Goal: Transaction & Acquisition: Download file/media

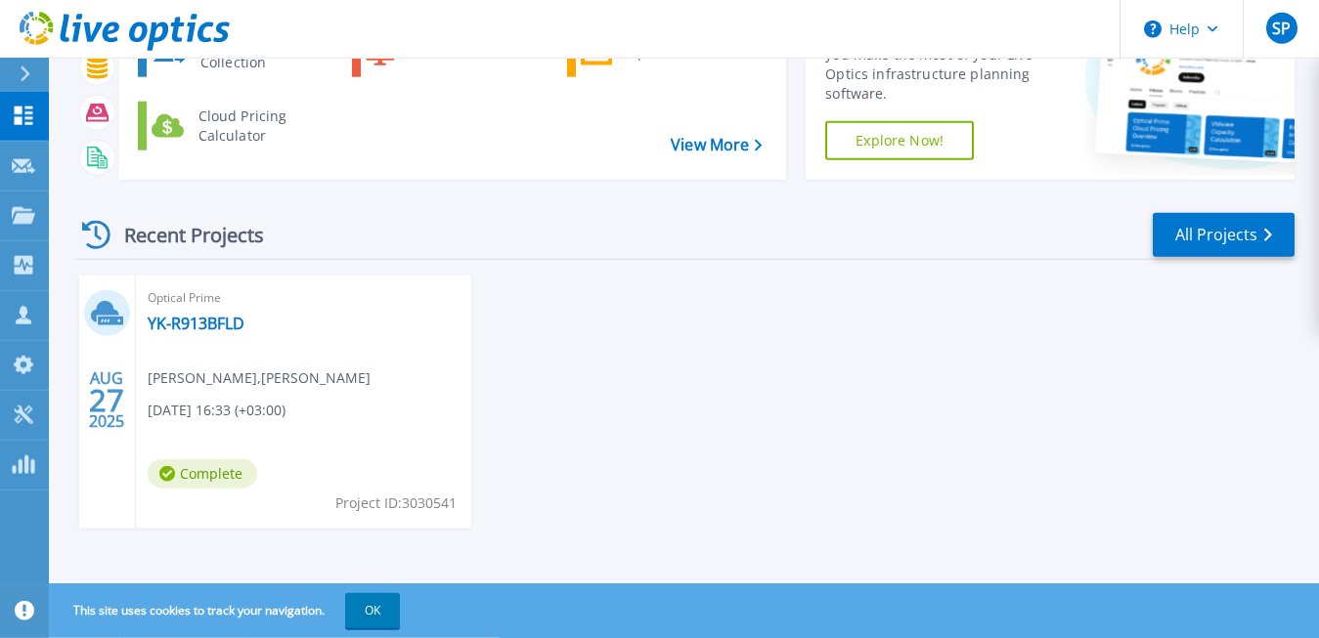
scroll to position [153, 0]
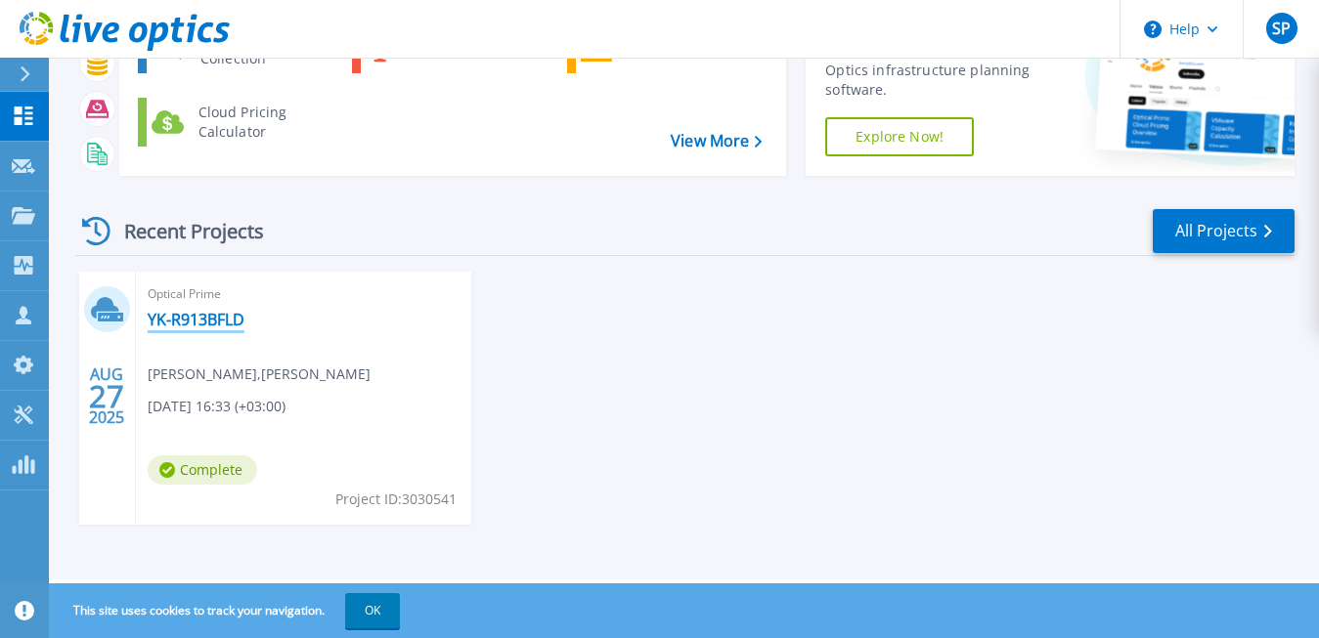
click at [223, 320] on link "YK-R913BFLD" at bounding box center [196, 320] width 97 height 20
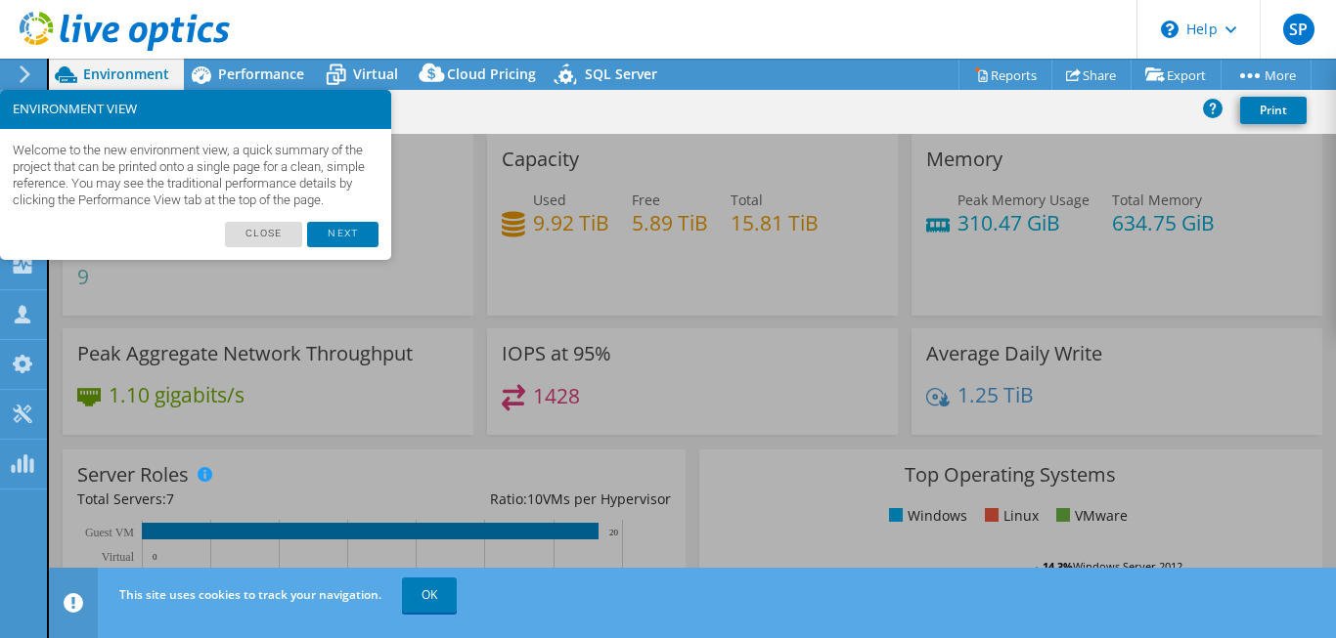
select select "USD"
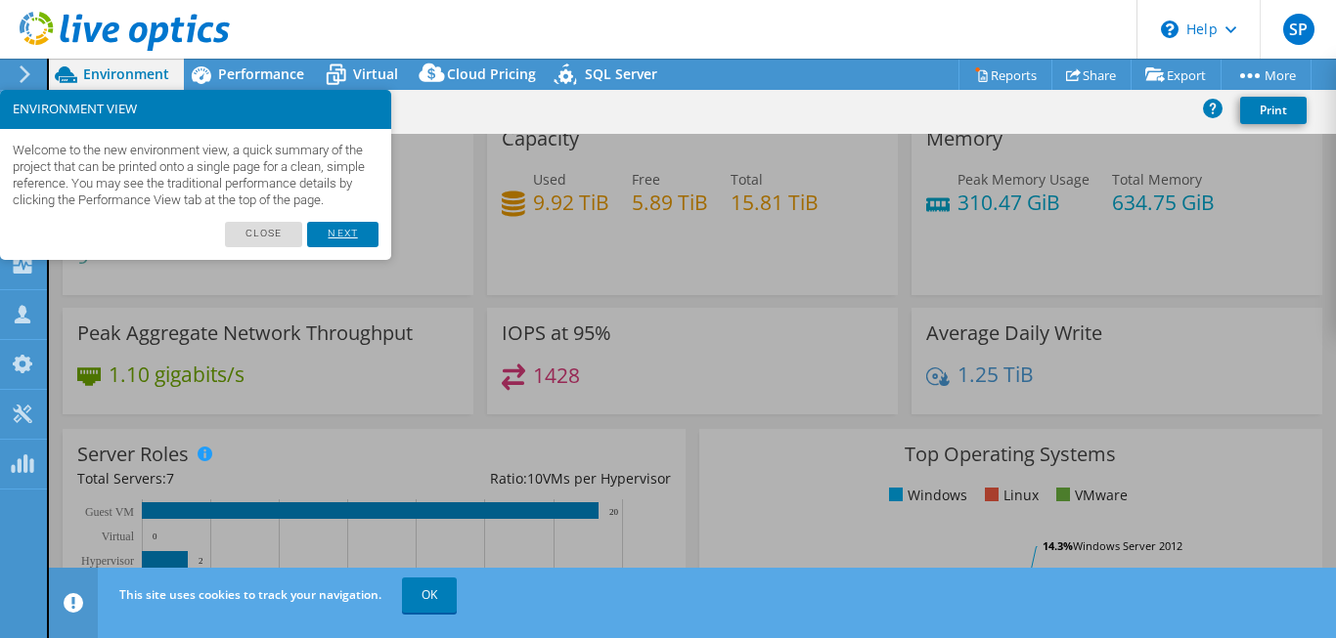
click at [347, 247] on link "Next" at bounding box center [342, 234] width 70 height 25
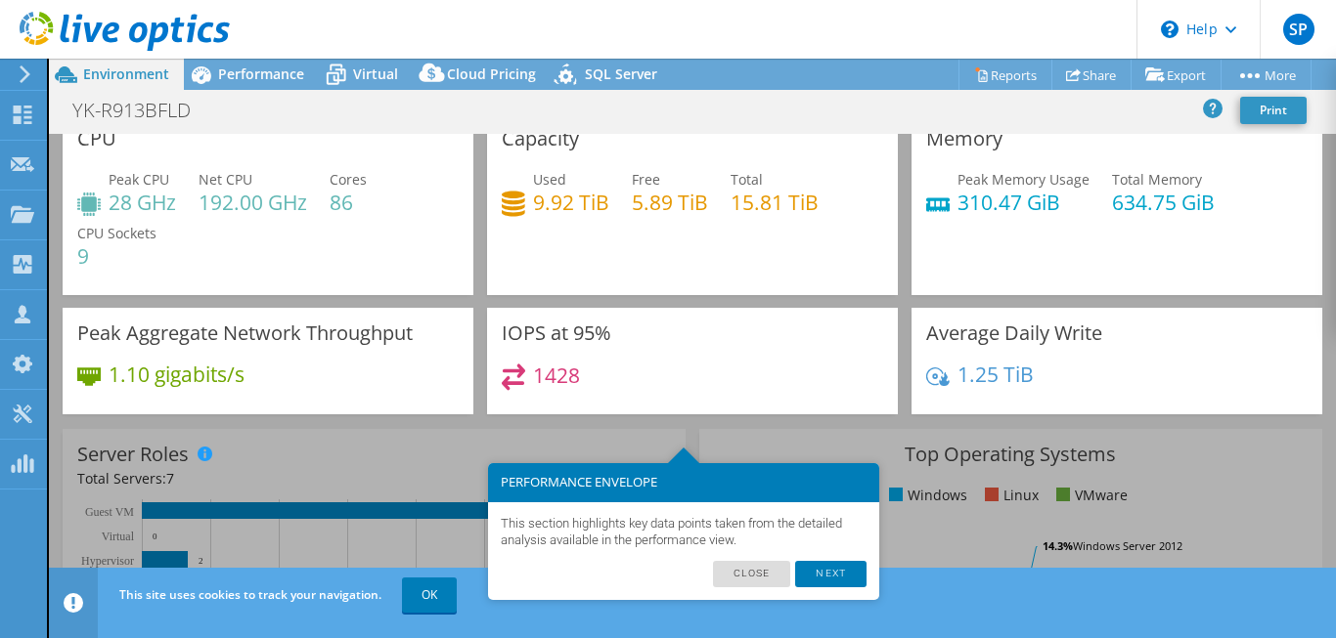
scroll to position [0, 0]
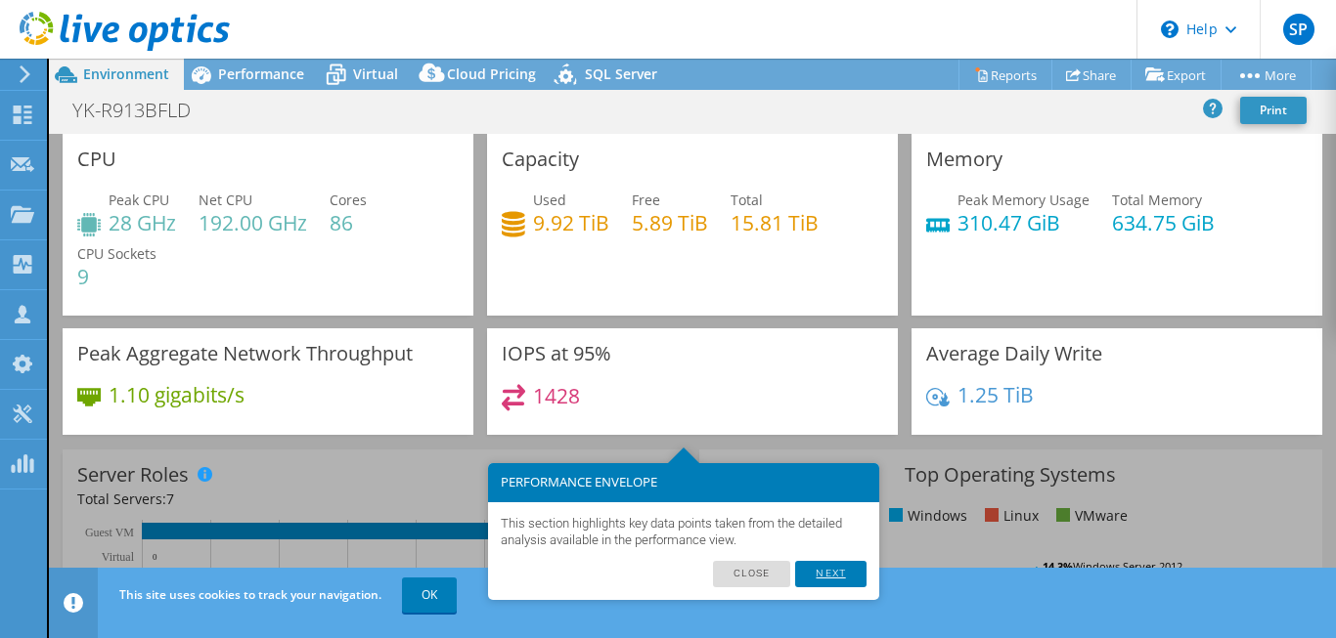
click at [822, 575] on link "Next" at bounding box center [830, 573] width 70 height 25
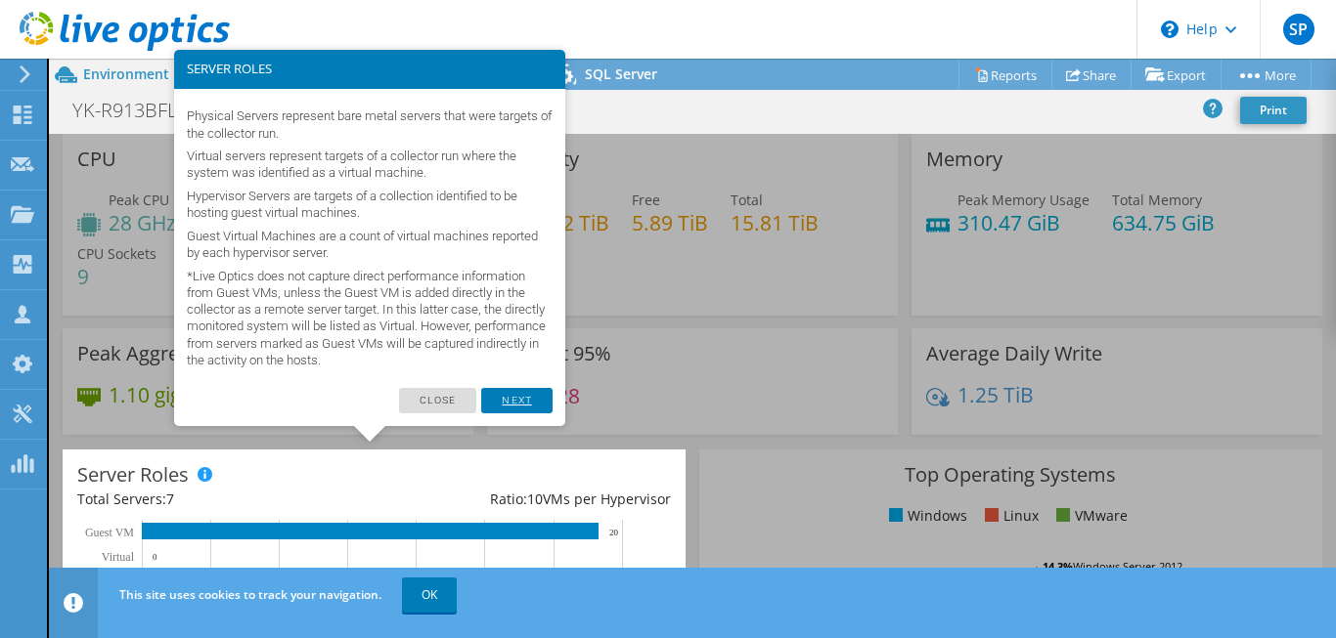
click at [530, 401] on link "Next" at bounding box center [516, 400] width 70 height 25
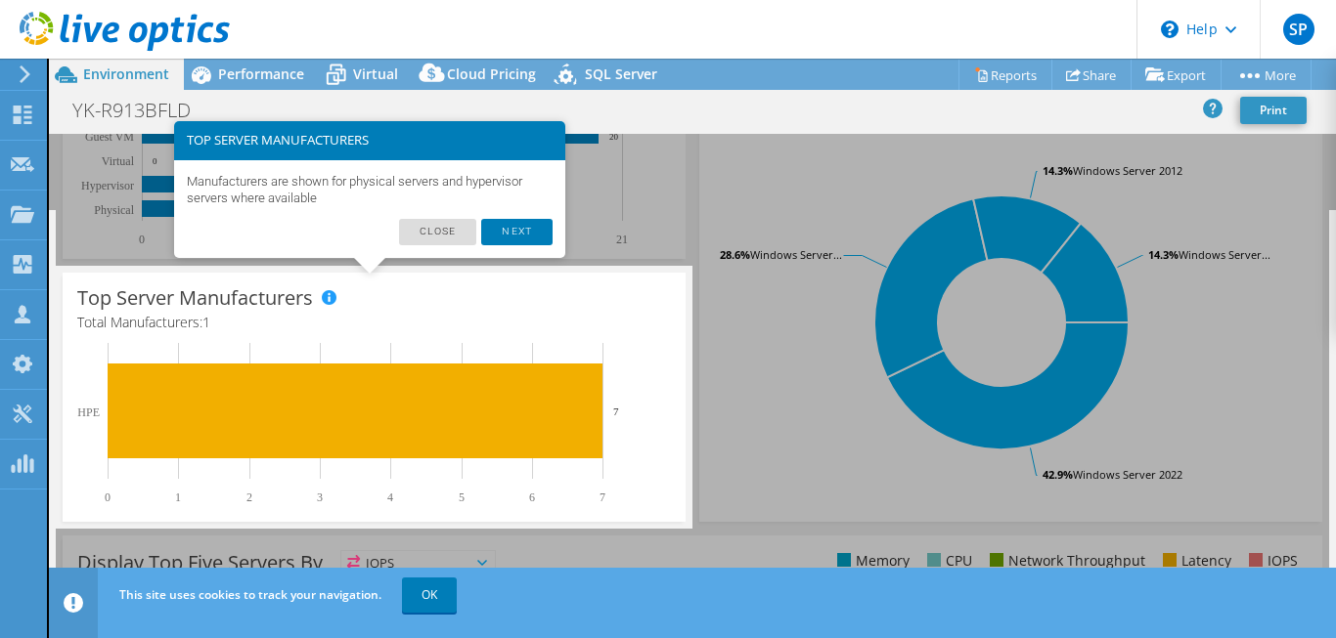
scroll to position [388, 0]
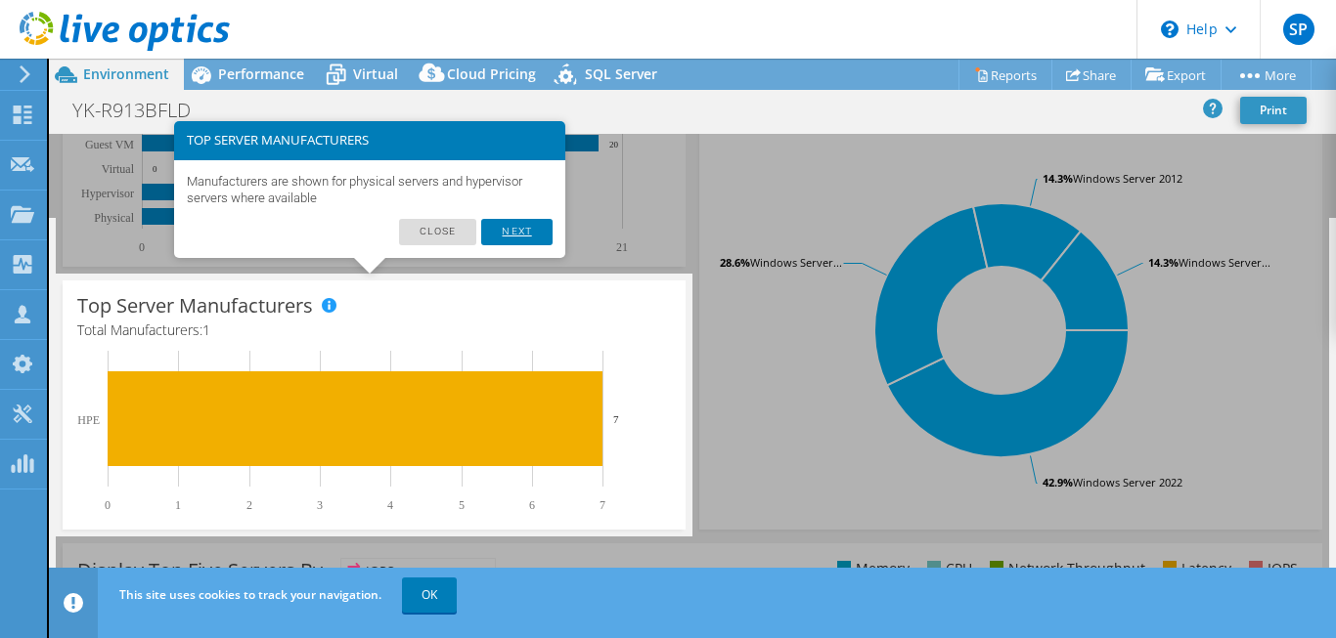
click at [525, 234] on link "Next" at bounding box center [516, 231] width 70 height 25
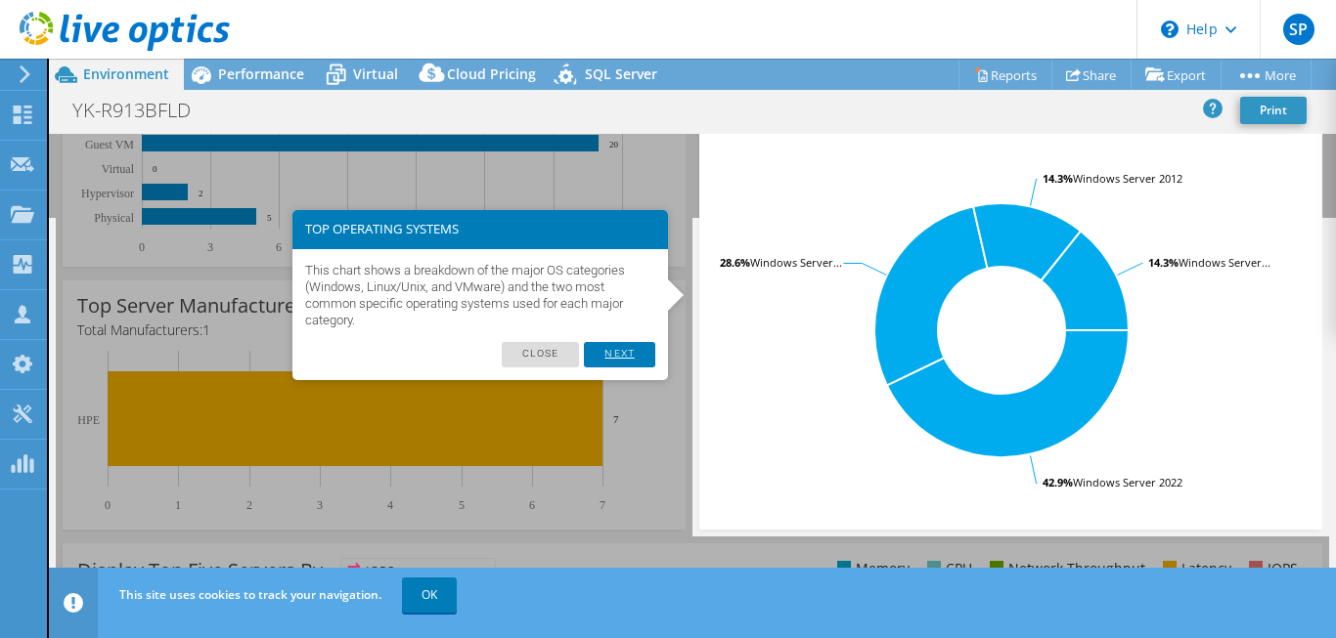
click at [642, 359] on link "Next" at bounding box center [619, 354] width 70 height 25
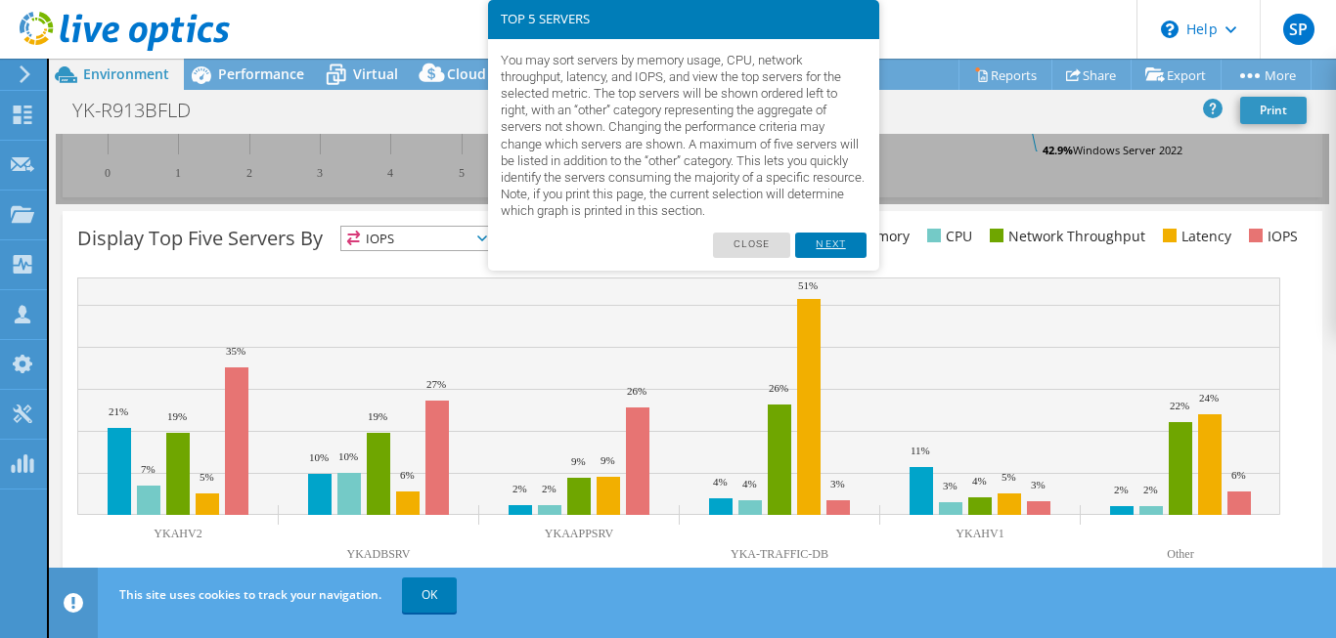
click at [835, 246] on link "Next" at bounding box center [830, 245] width 70 height 25
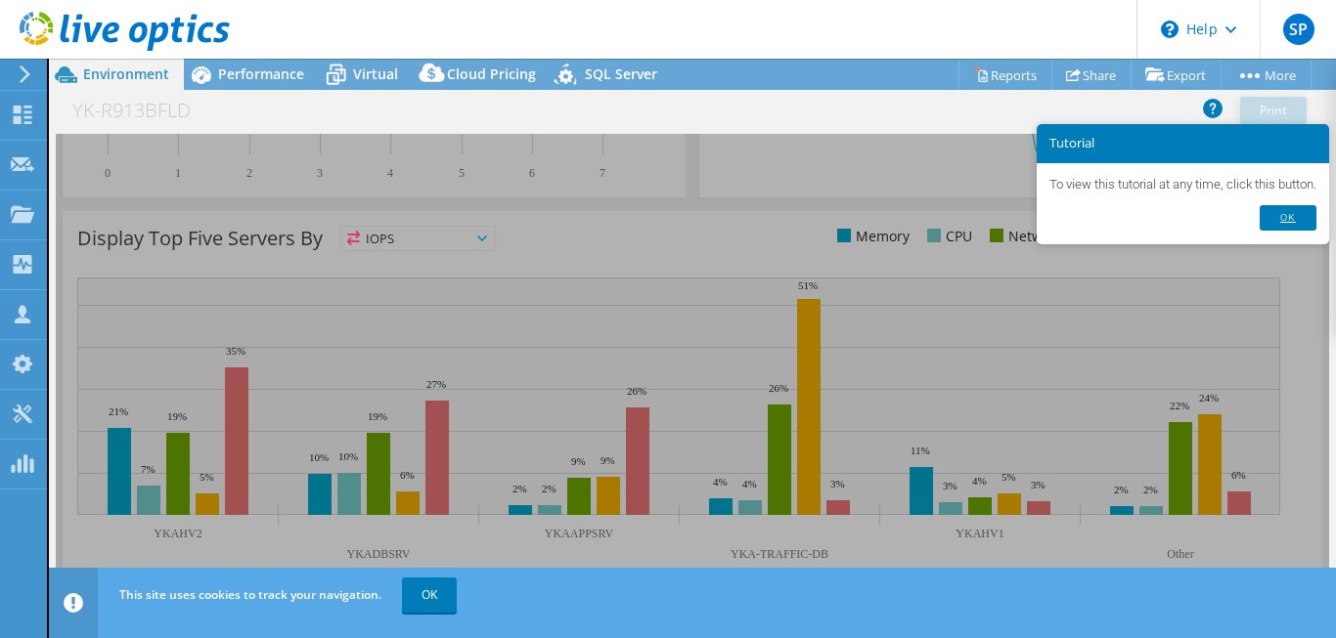
click at [1299, 218] on link "Ok" at bounding box center [1287, 217] width 57 height 25
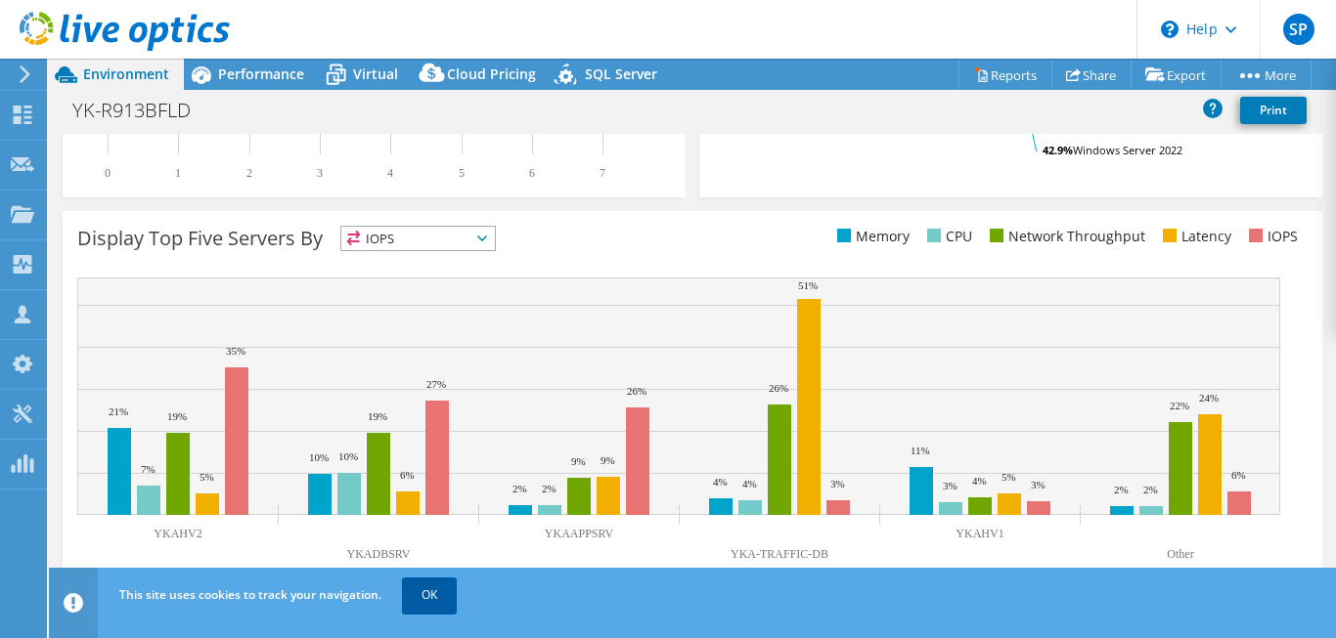
click at [420, 595] on link "OK" at bounding box center [429, 595] width 55 height 35
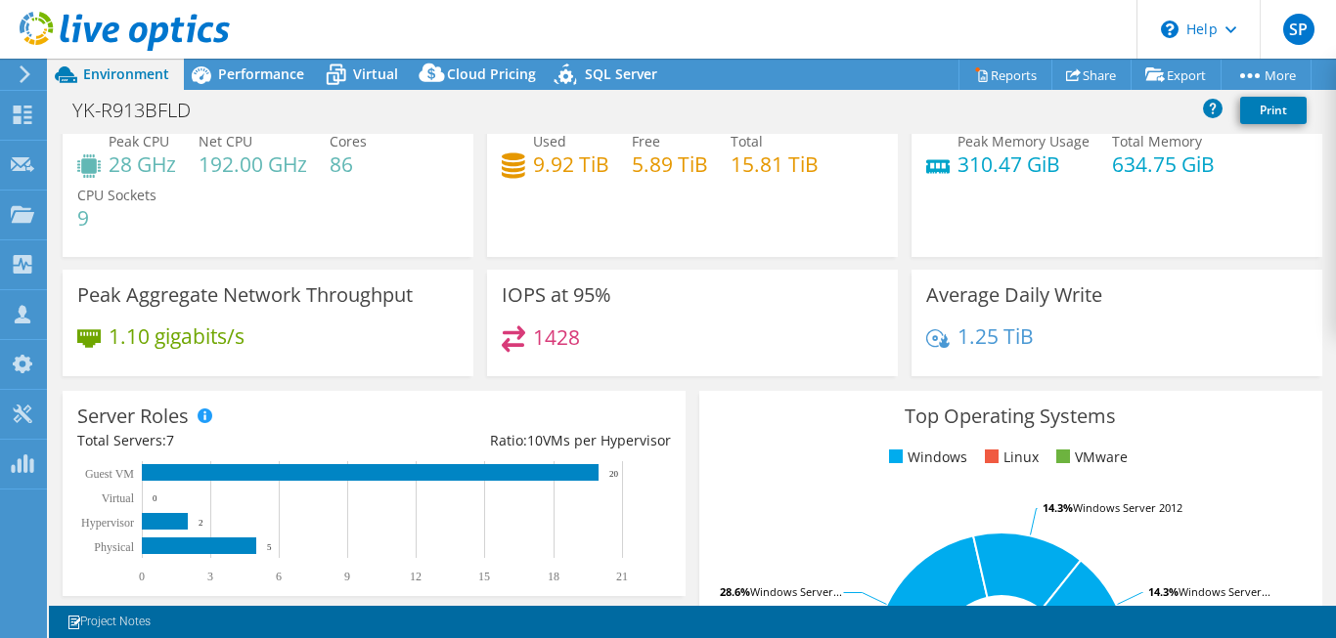
scroll to position [0, 0]
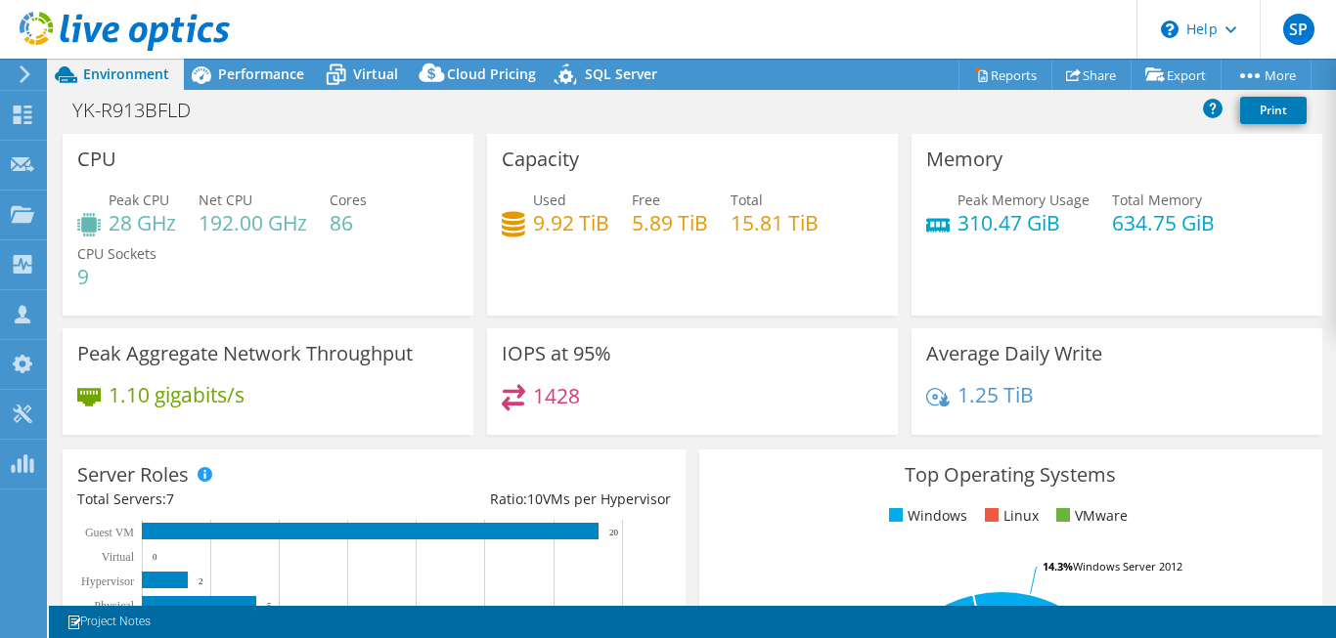
drag, startPoint x: 1324, startPoint y: 243, endPoint x: 1322, endPoint y: 214, distance: 29.4
click at [361, 72] on span "Virtual" at bounding box center [375, 74] width 45 height 19
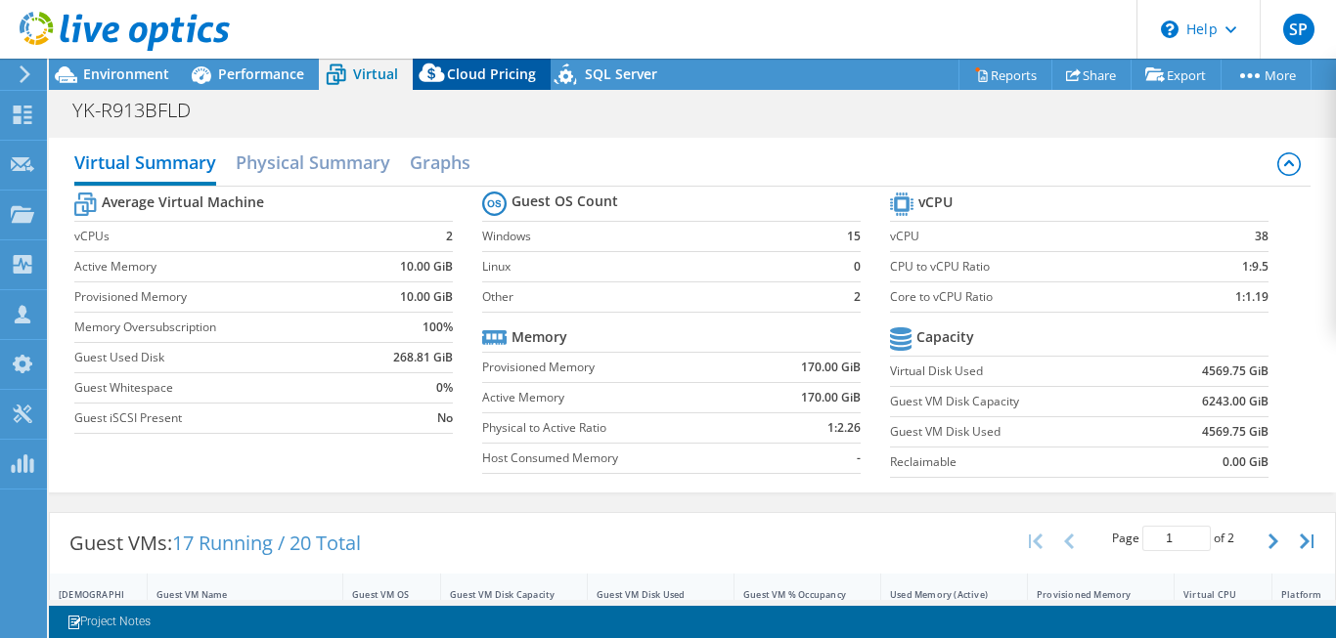
click at [506, 77] on span "Cloud Pricing" at bounding box center [491, 74] width 89 height 19
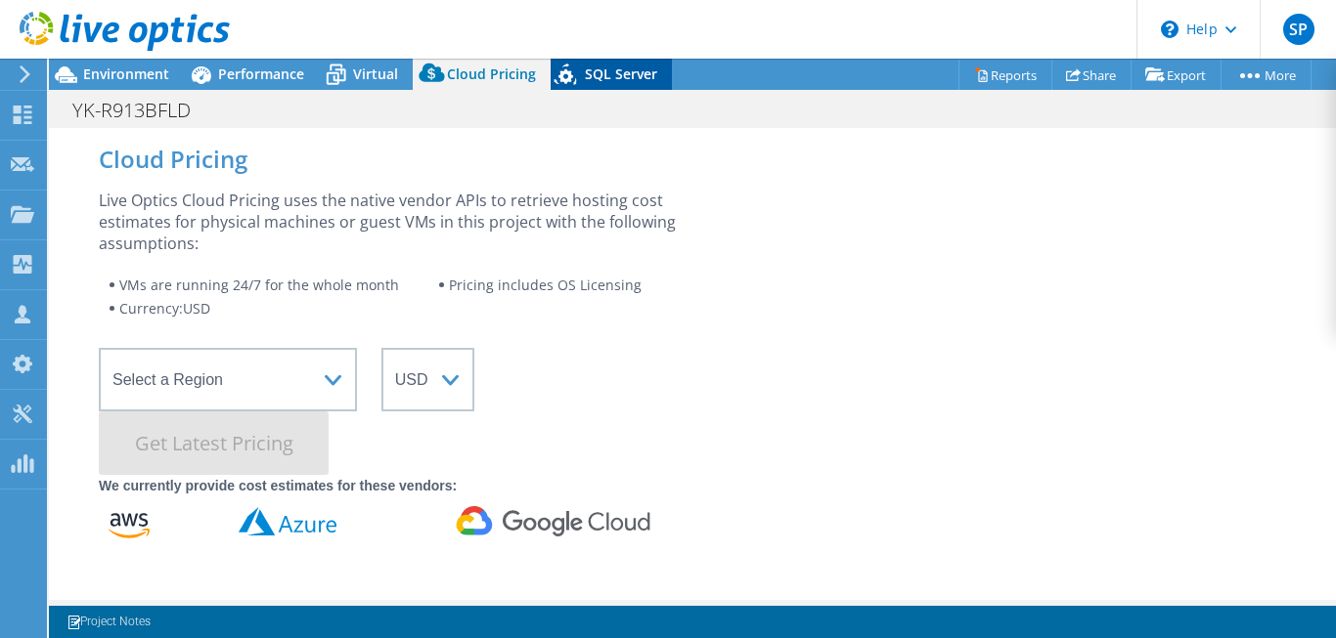
click at [636, 67] on span "SQL Server" at bounding box center [621, 74] width 72 height 19
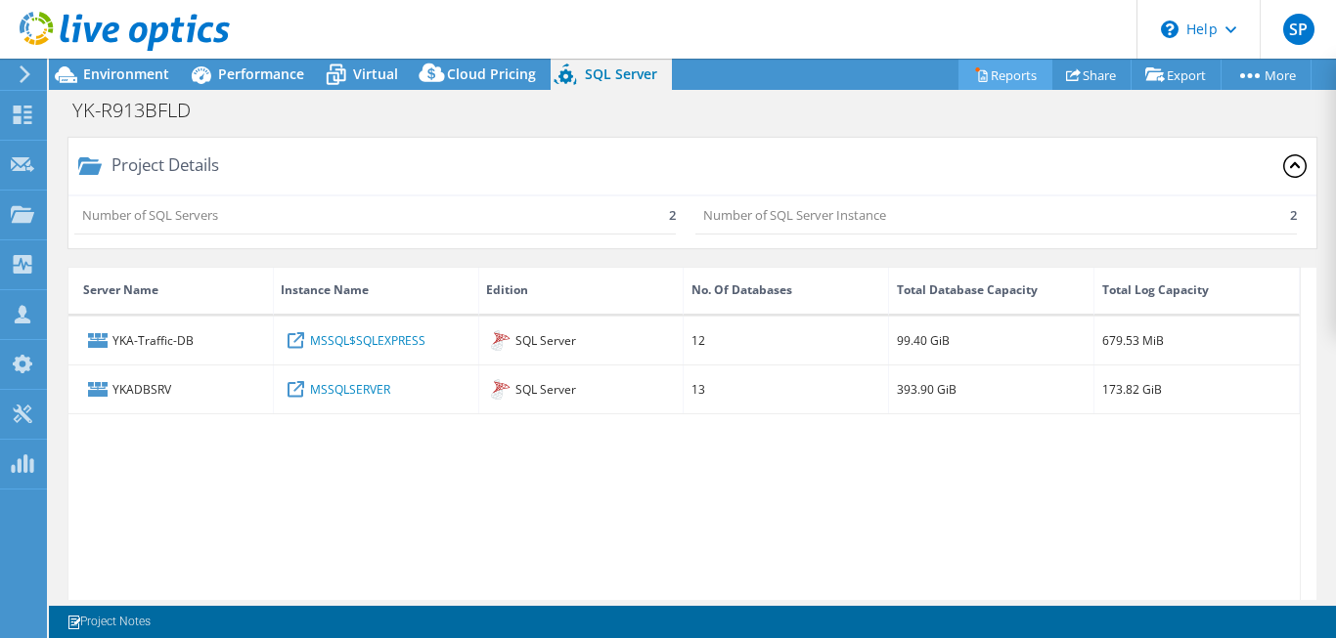
click at [990, 71] on link "Reports" at bounding box center [1005, 75] width 94 height 30
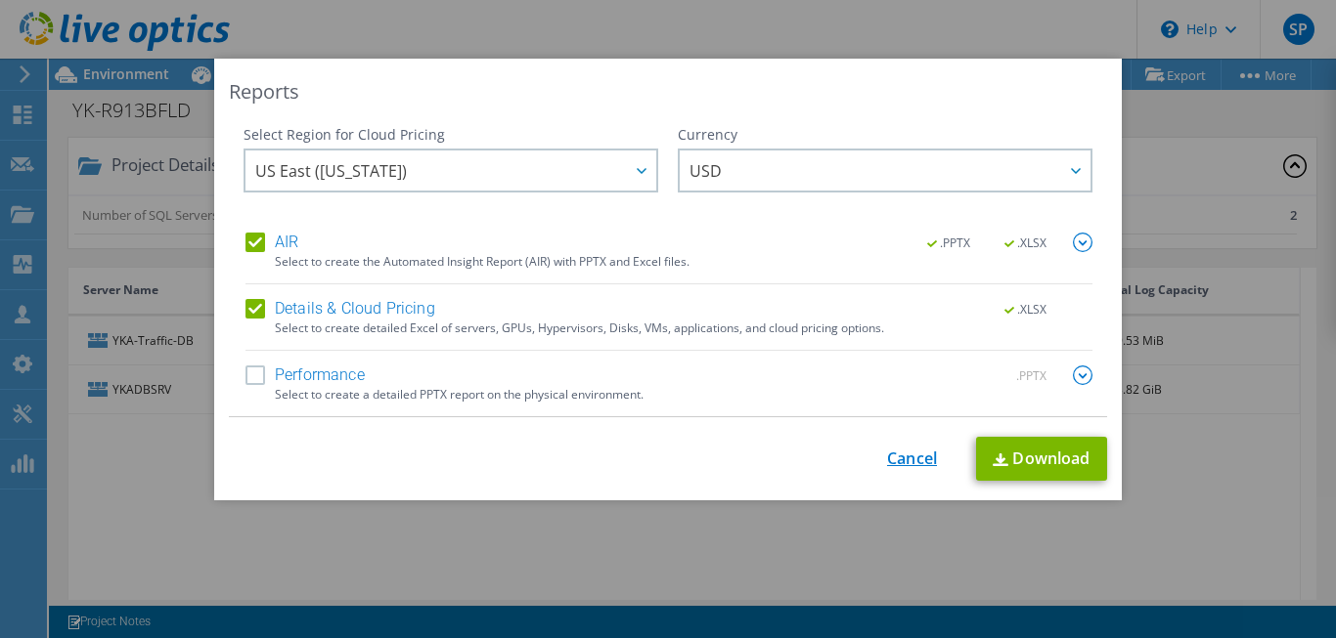
click at [909, 459] on link "Cancel" at bounding box center [912, 459] width 50 height 19
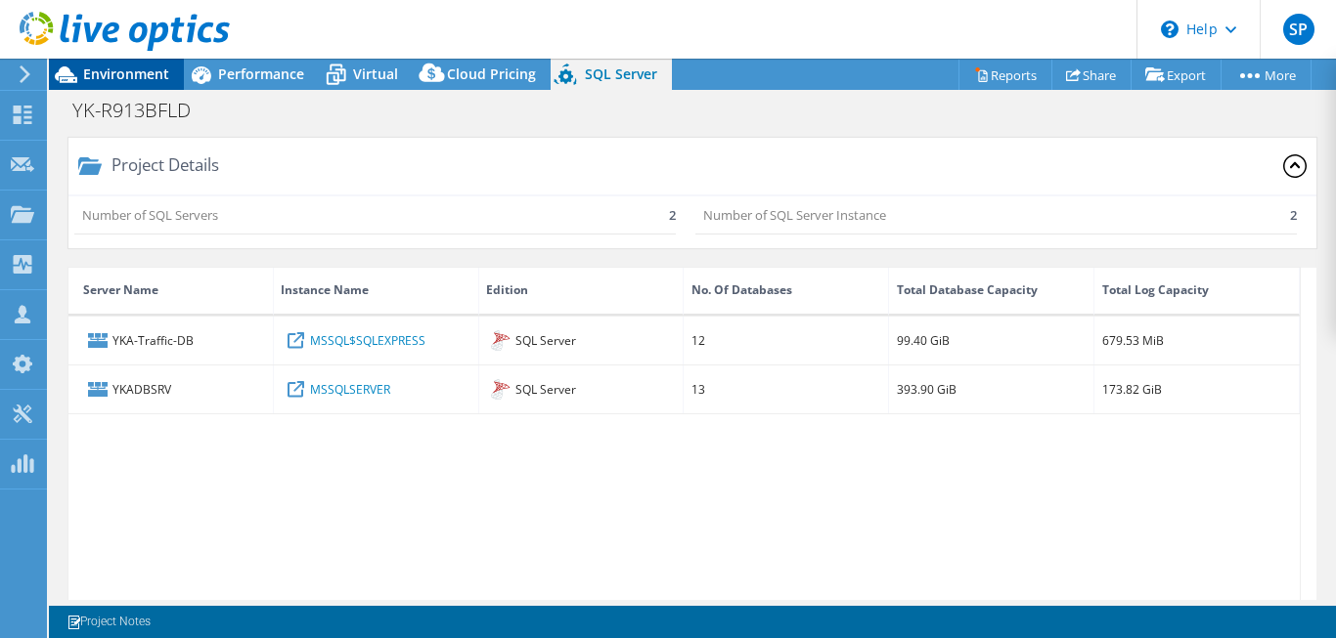
click at [129, 80] on span "Environment" at bounding box center [126, 74] width 86 height 19
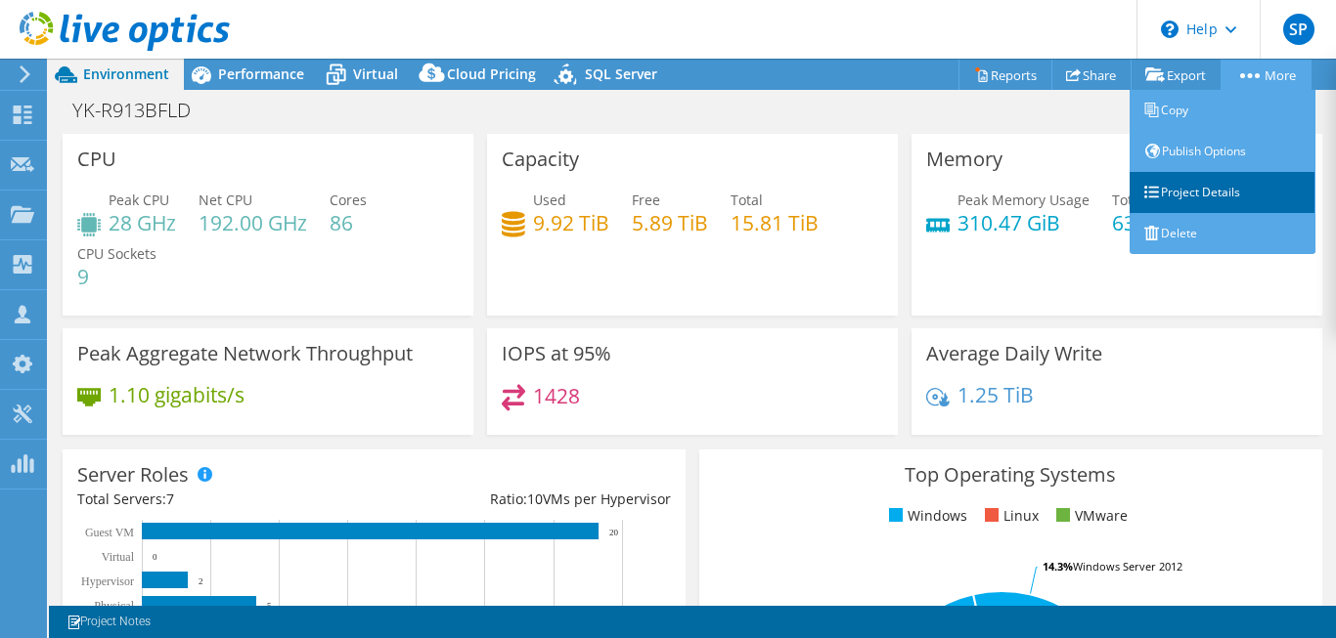
click at [1216, 204] on link "Project Details" at bounding box center [1222, 192] width 186 height 41
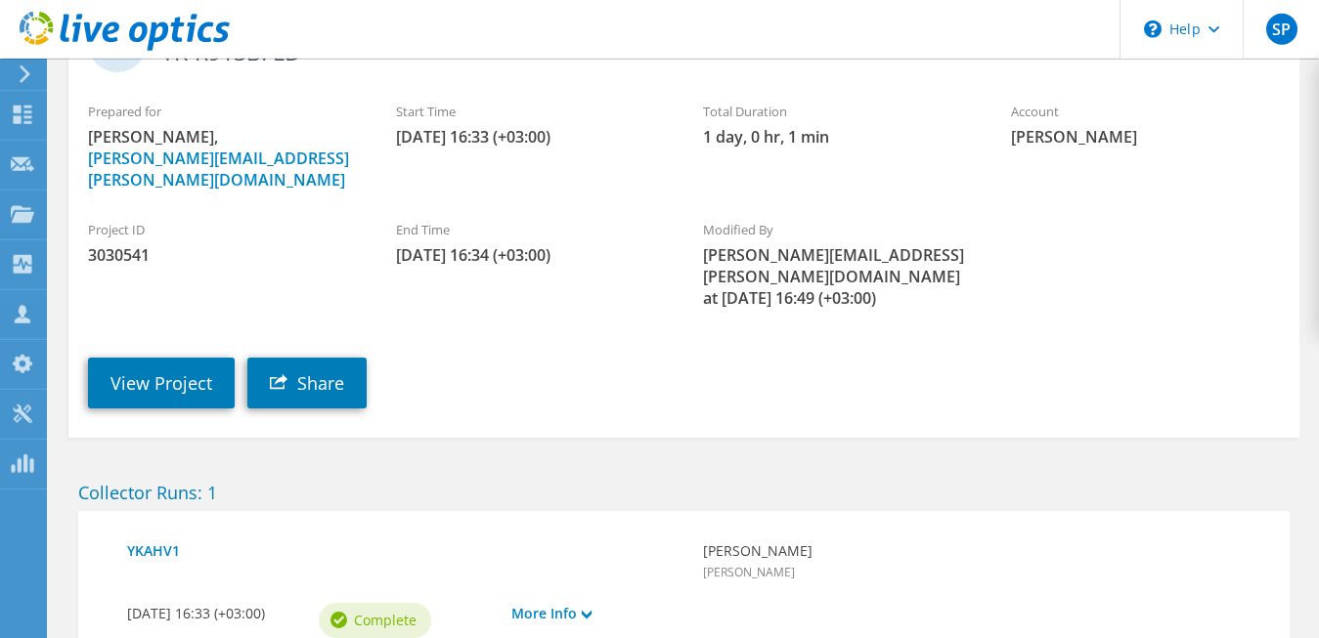
scroll to position [226, 0]
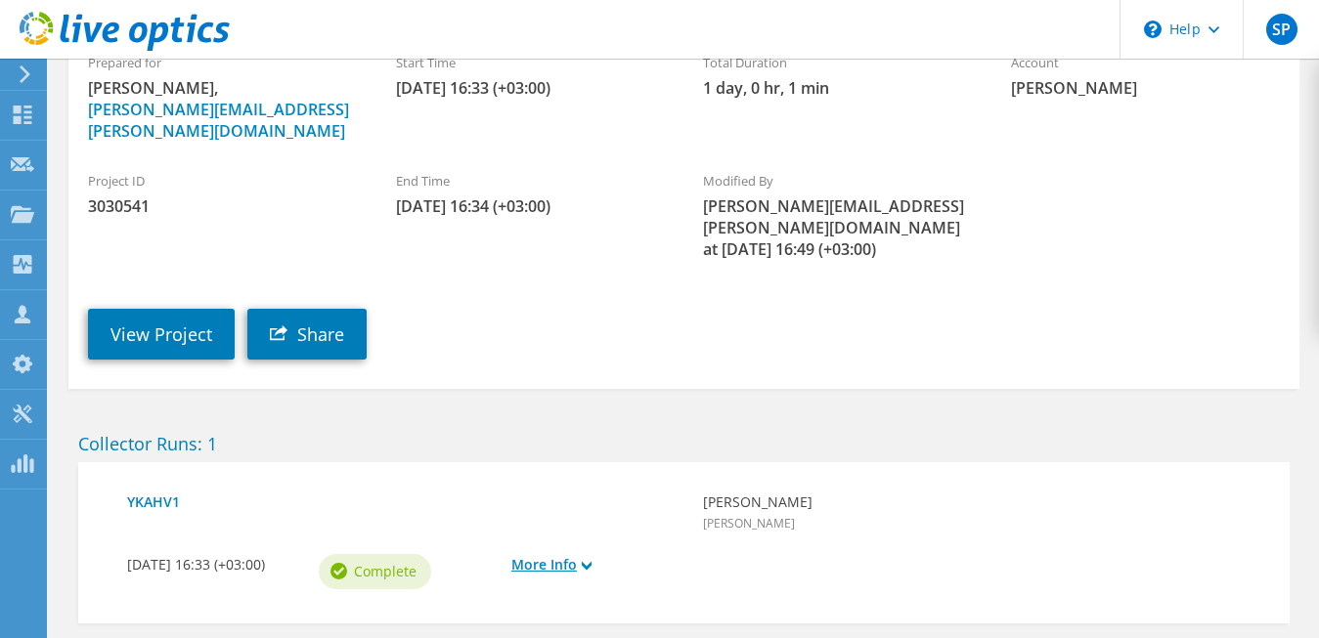
click at [683, 554] on link "More Info" at bounding box center [597, 565] width 172 height 22
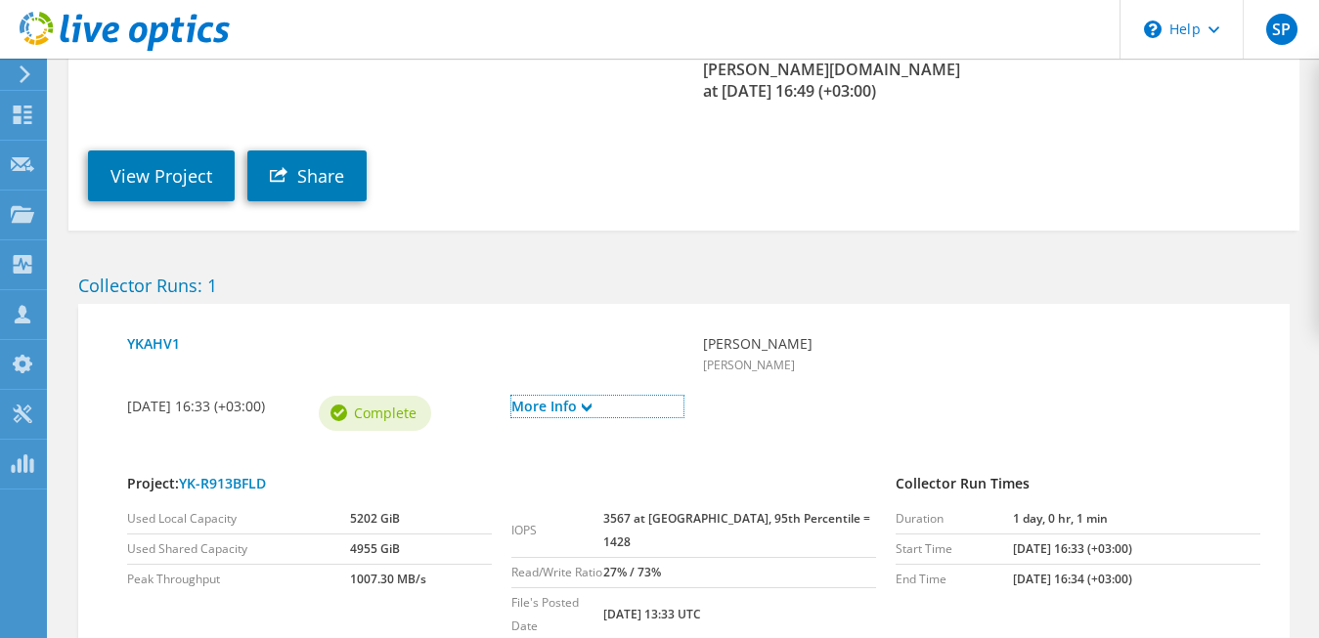
scroll to position [0, 0]
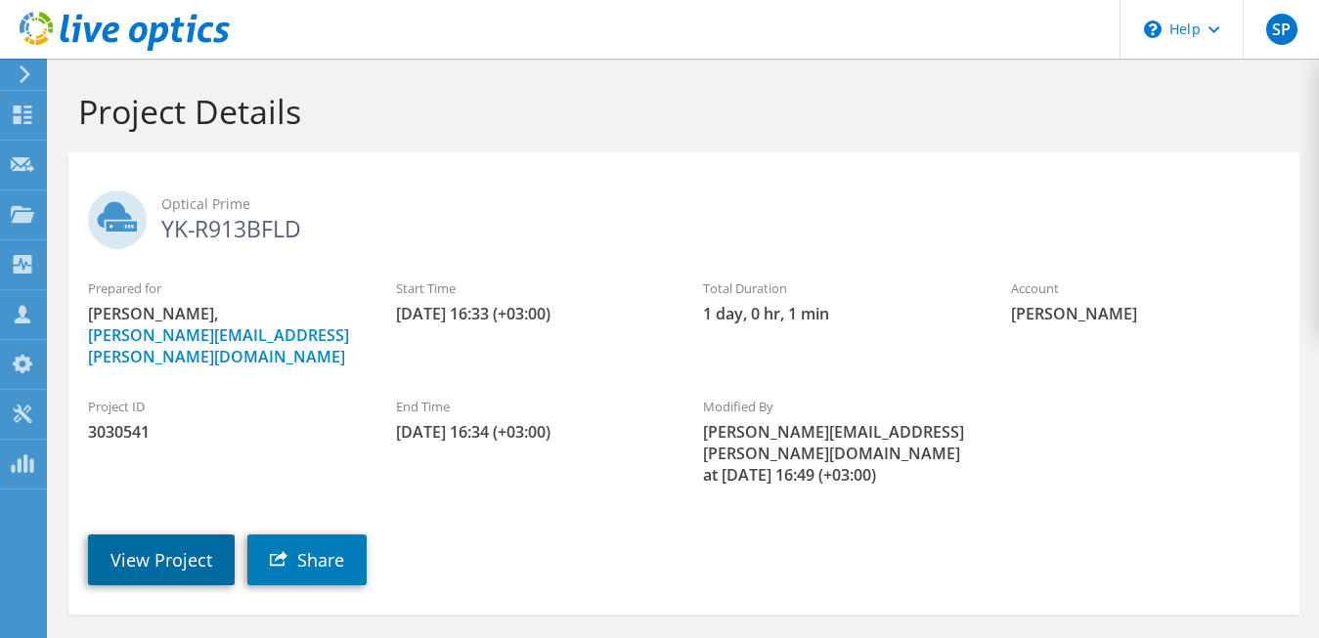
click at [194, 535] on link "View Project" at bounding box center [161, 560] width 147 height 51
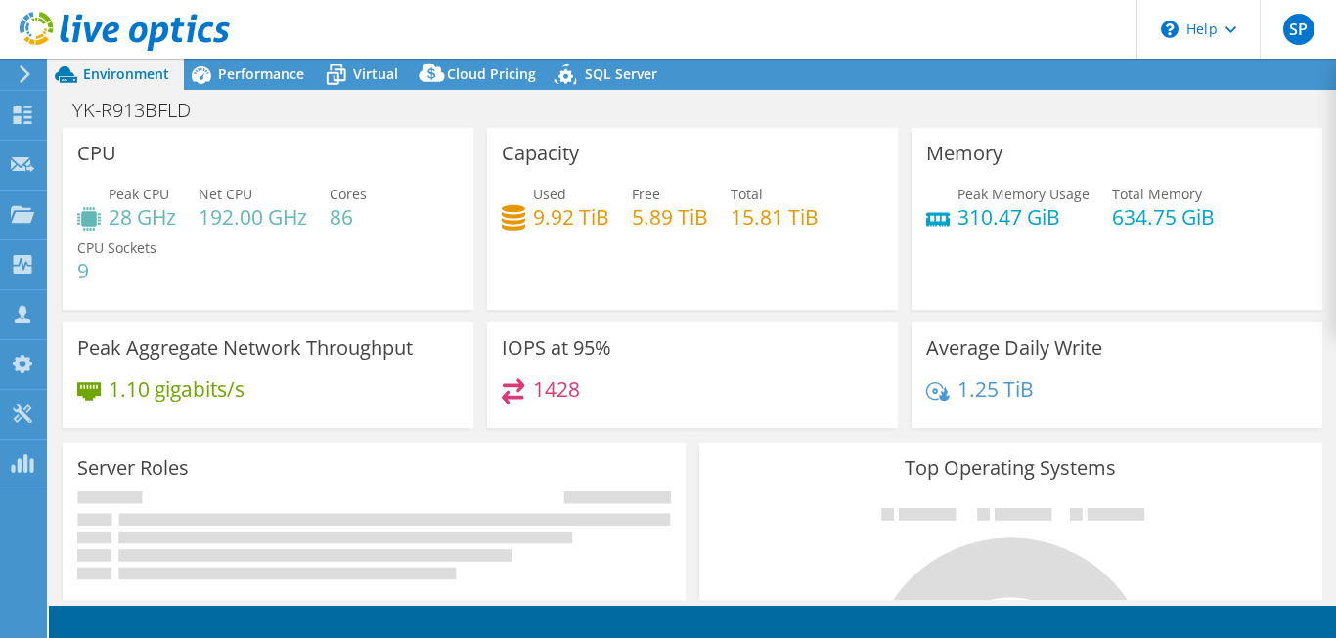
select select "USD"
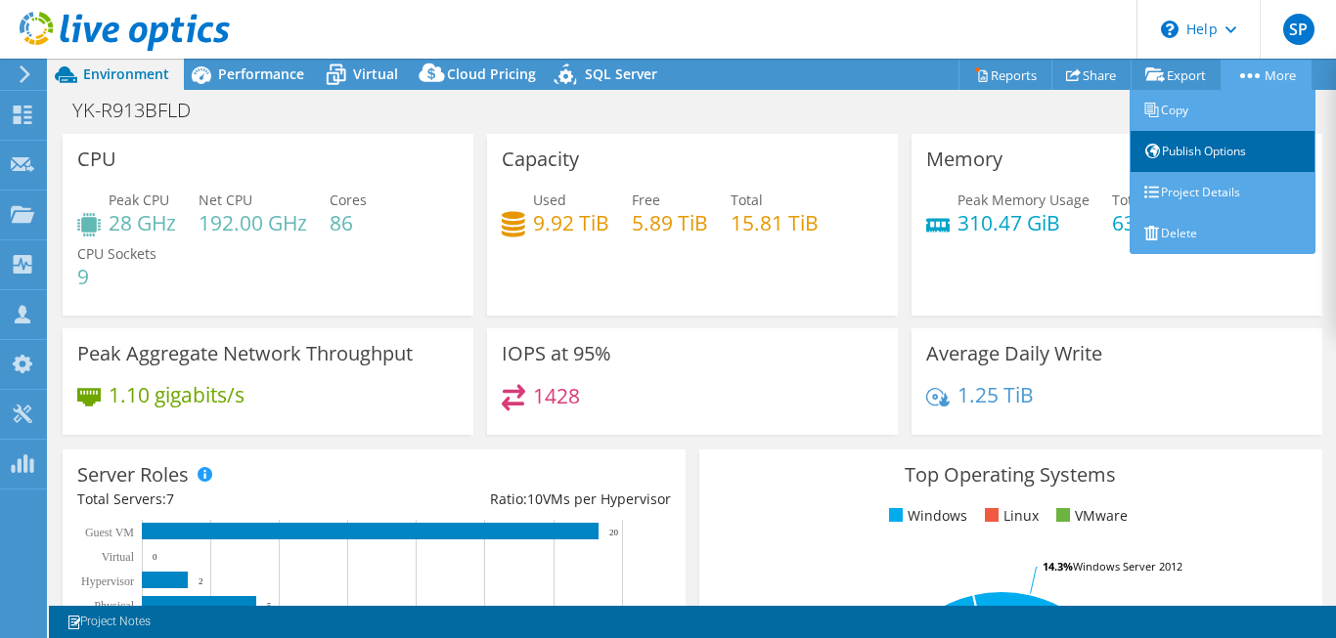
click at [1184, 152] on link "Publish Options" at bounding box center [1222, 151] width 186 height 41
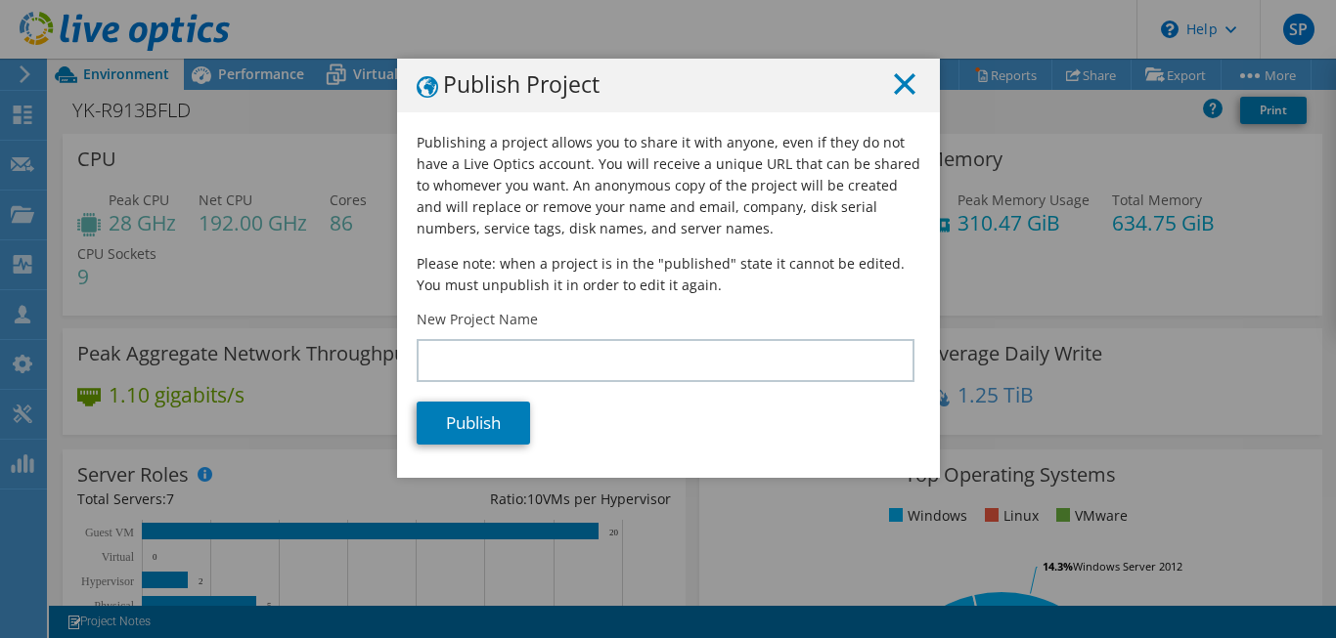
click at [902, 86] on icon at bounding box center [905, 84] width 22 height 22
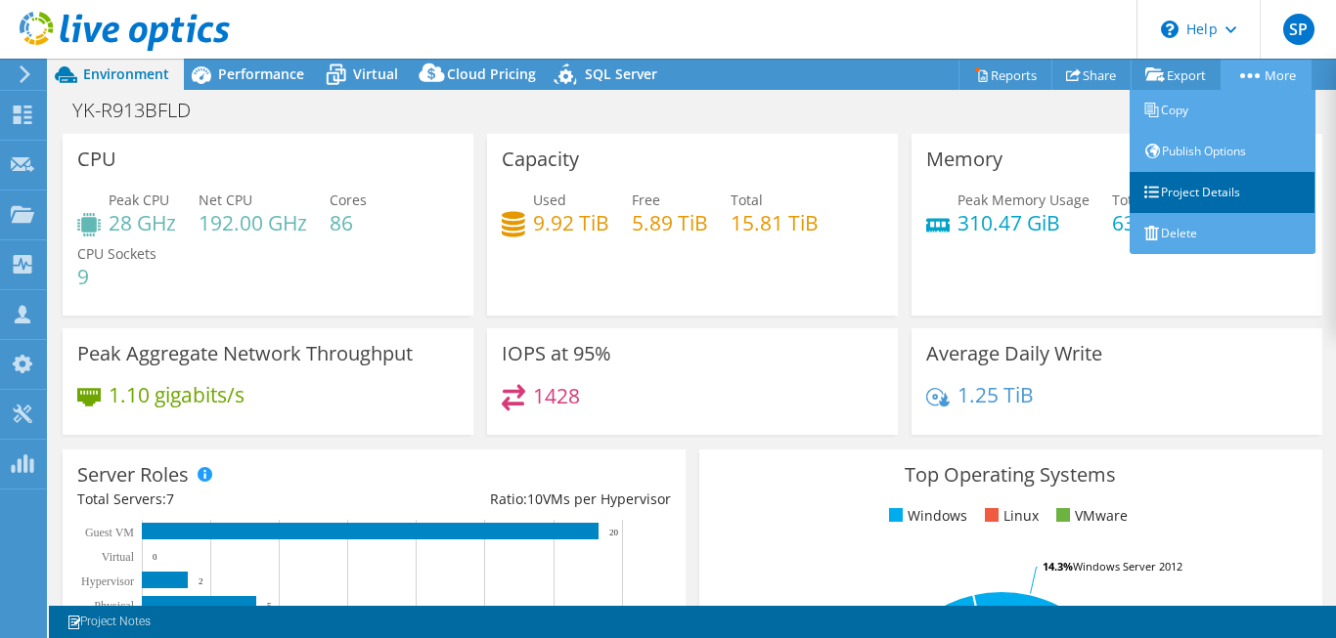
click at [1199, 200] on link "Project Details" at bounding box center [1222, 192] width 186 height 41
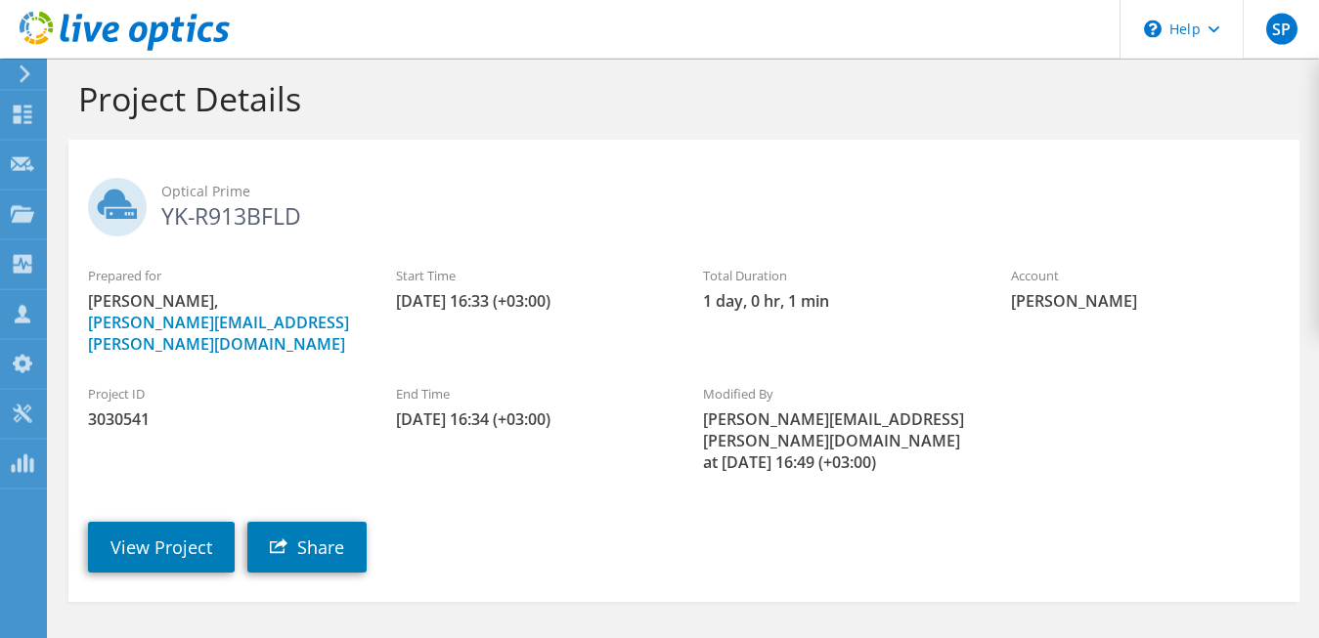
scroll to position [4, 0]
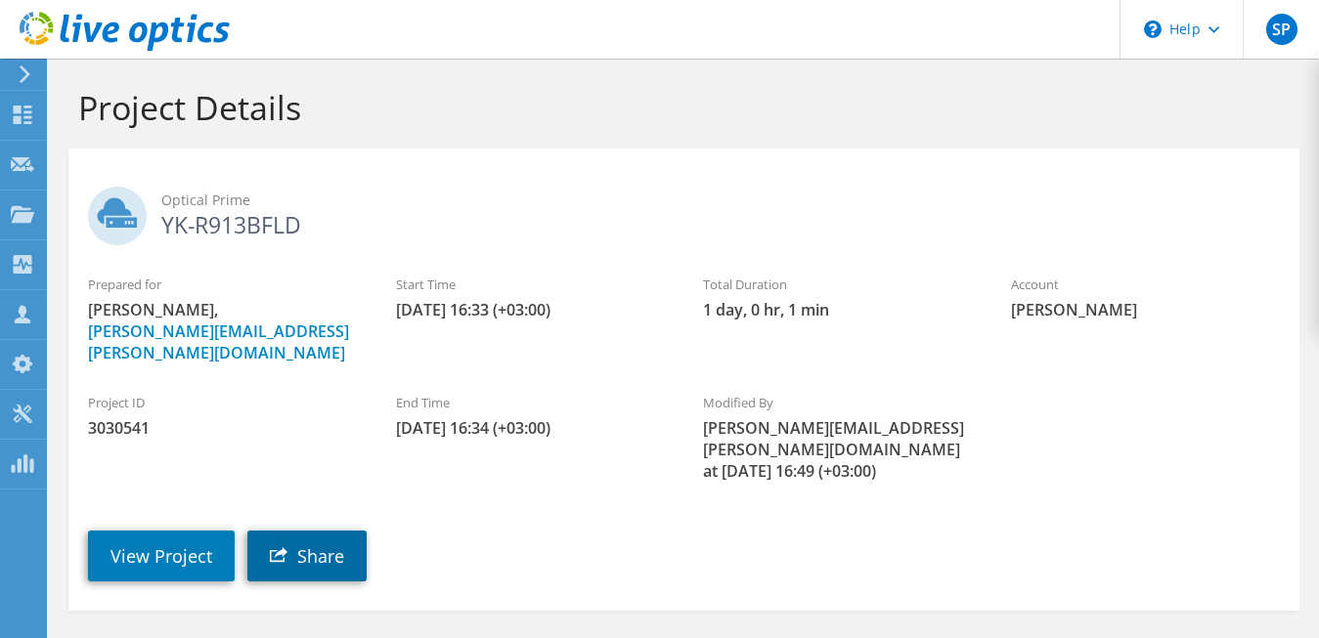
click at [339, 531] on link "Share" at bounding box center [306, 556] width 119 height 51
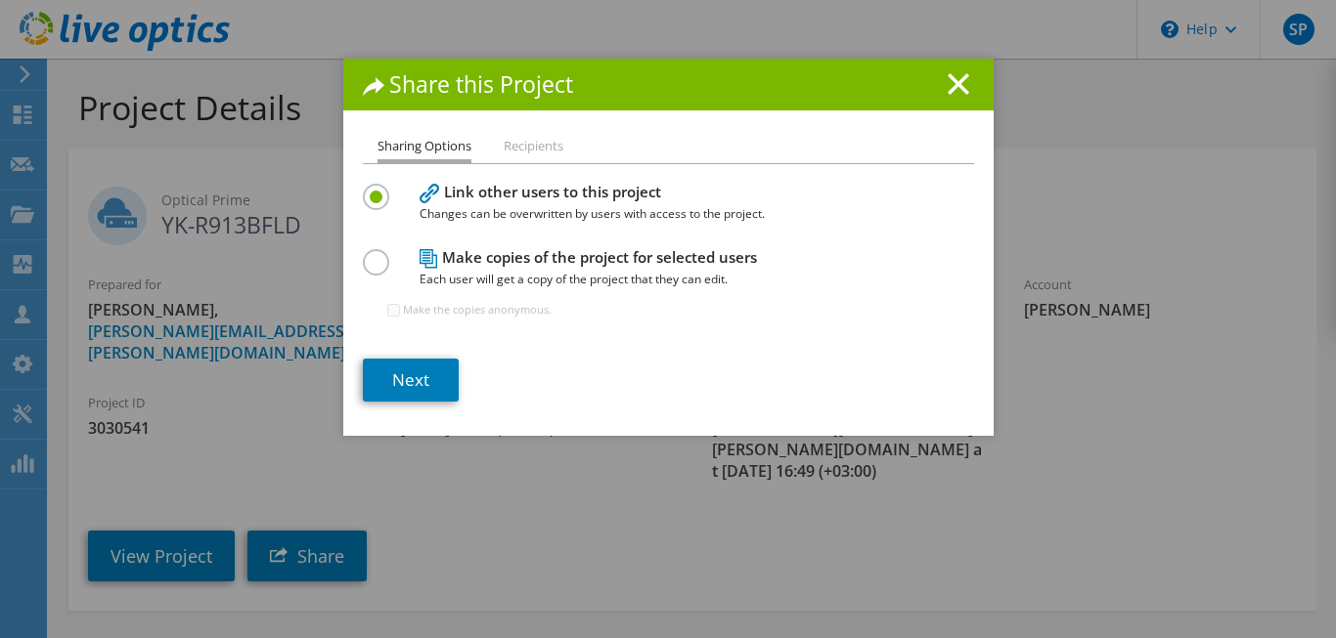
click at [372, 254] on label at bounding box center [380, 251] width 34 height 5
click at [0, 0] on input "radio" at bounding box center [0, 0] width 0 height 0
click at [535, 142] on li "Recipients" at bounding box center [534, 147] width 60 height 24
click at [426, 377] on link "Next" at bounding box center [411, 380] width 96 height 43
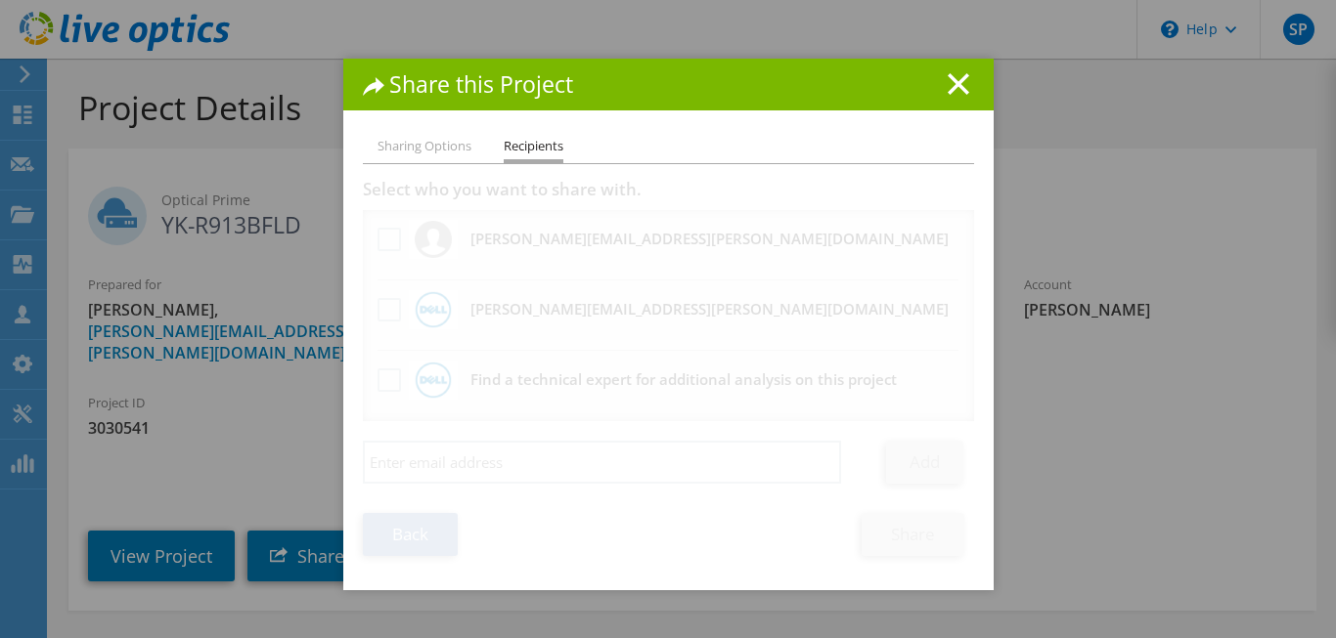
click at [426, 377] on img at bounding box center [433, 380] width 37 height 37
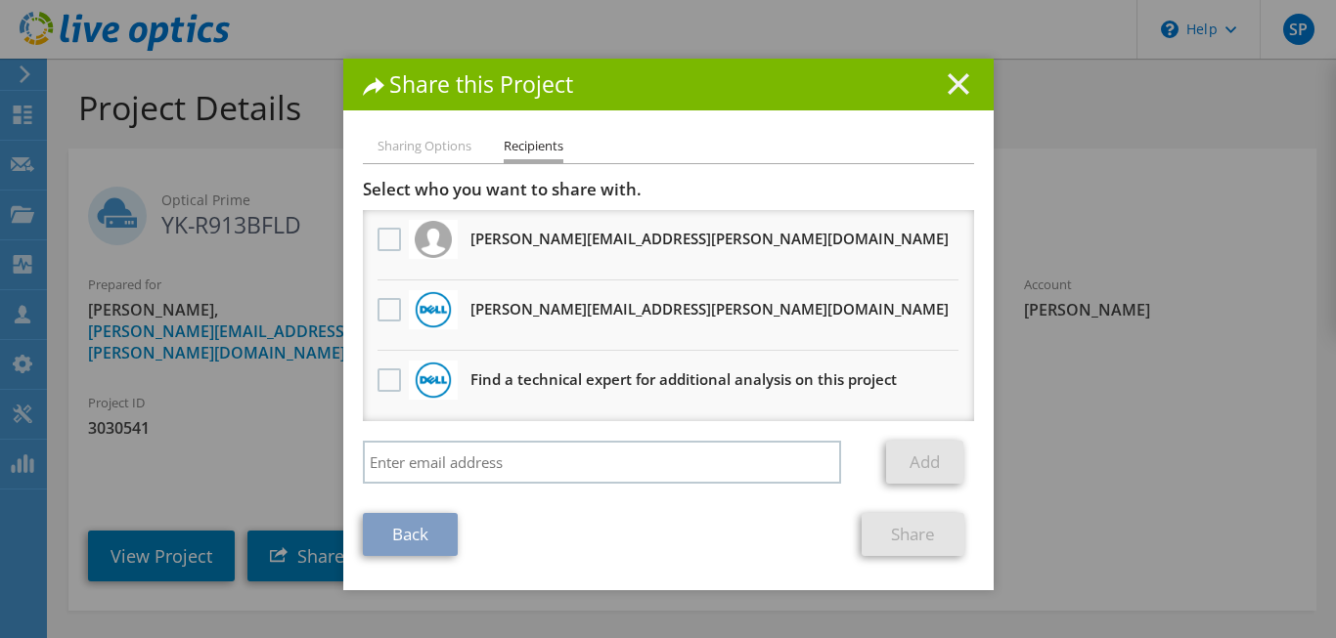
click at [950, 85] on line at bounding box center [958, 84] width 20 height 20
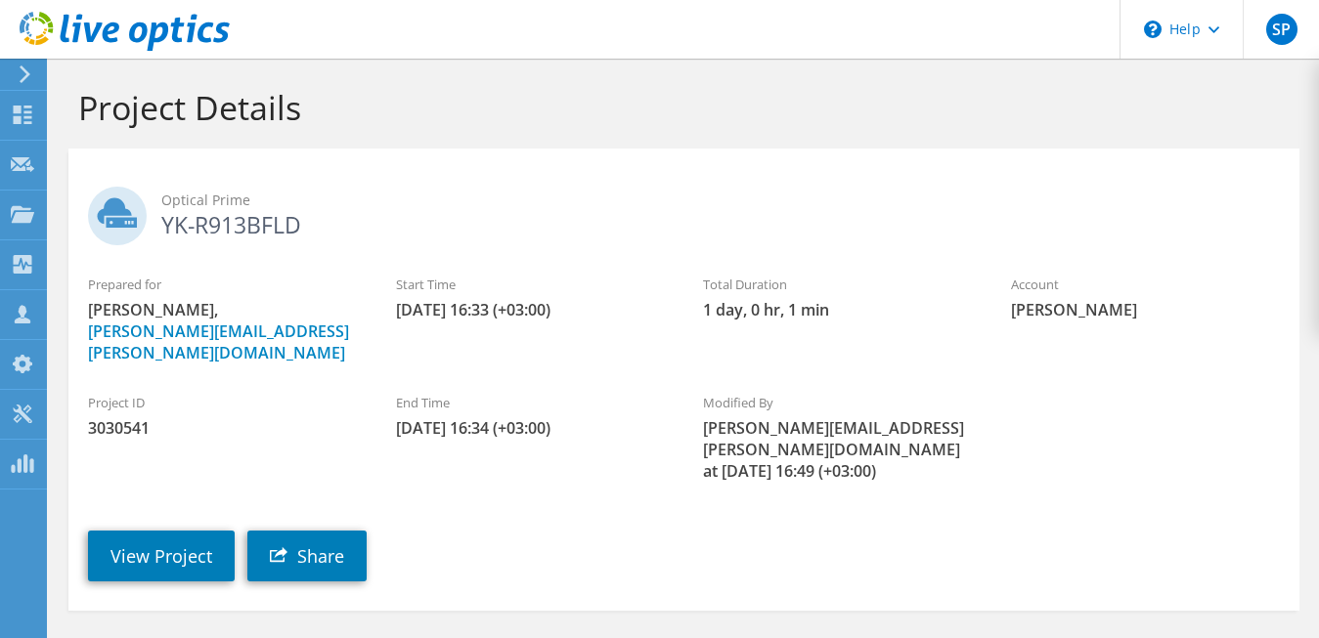
scroll to position [0, 0]
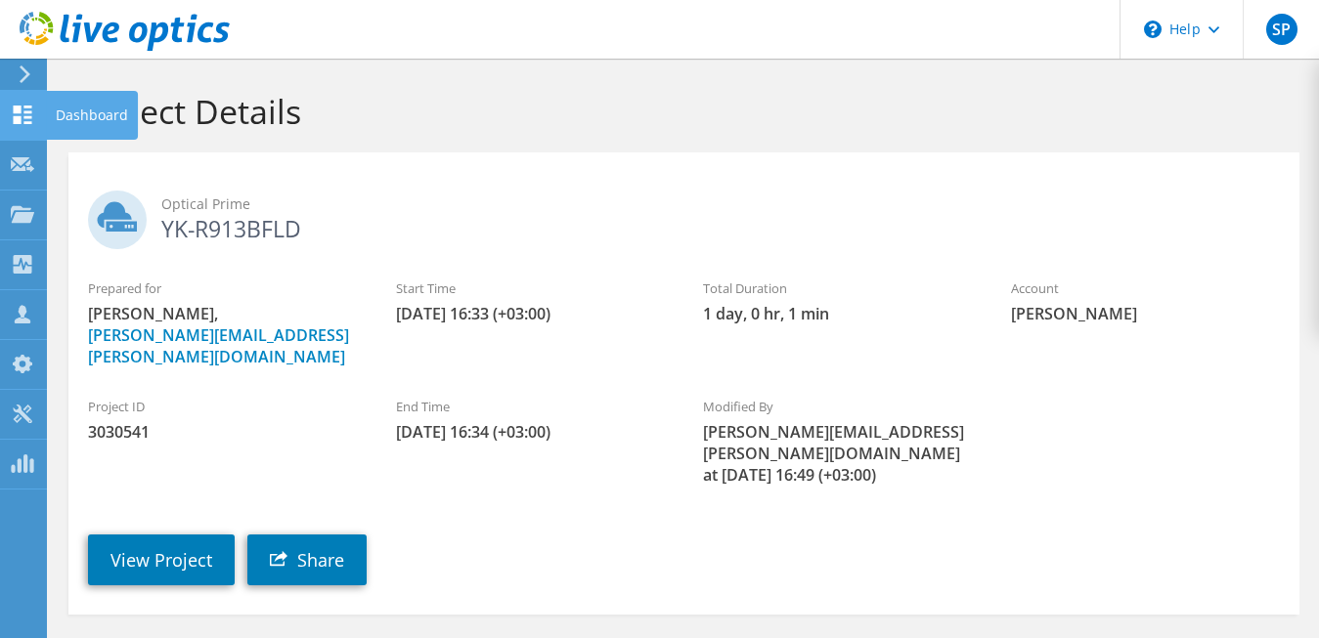
click at [29, 122] on icon at bounding box center [22, 115] width 23 height 19
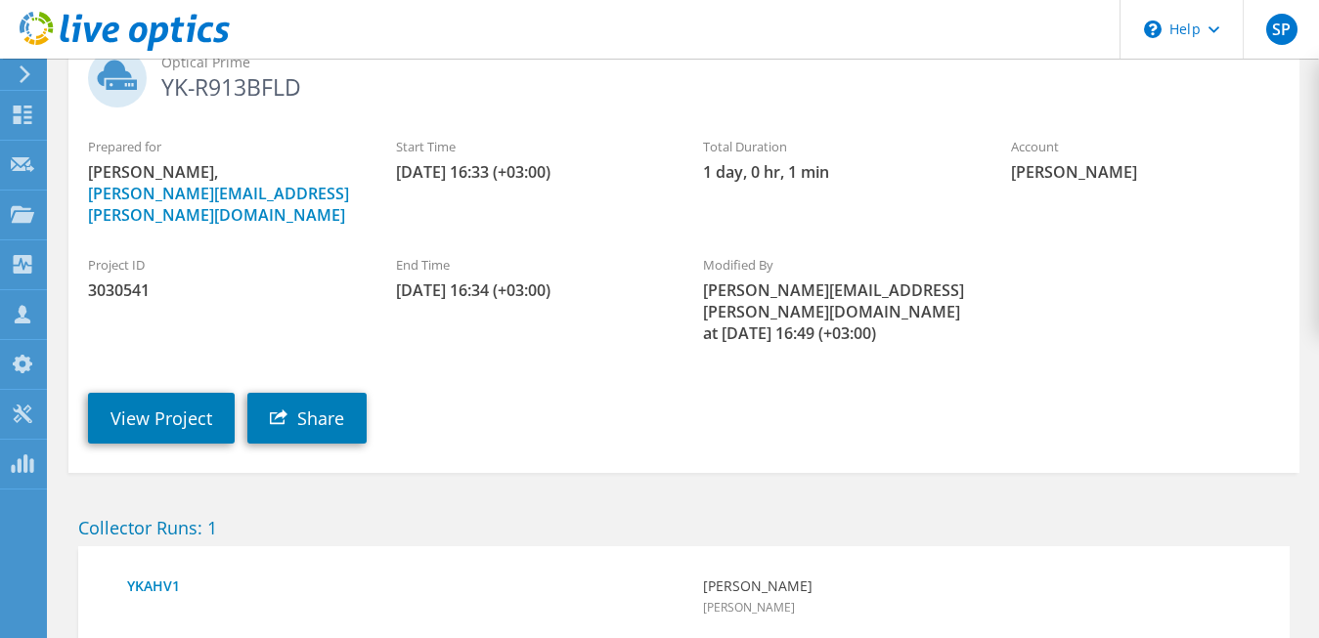
scroll to position [226, 0]
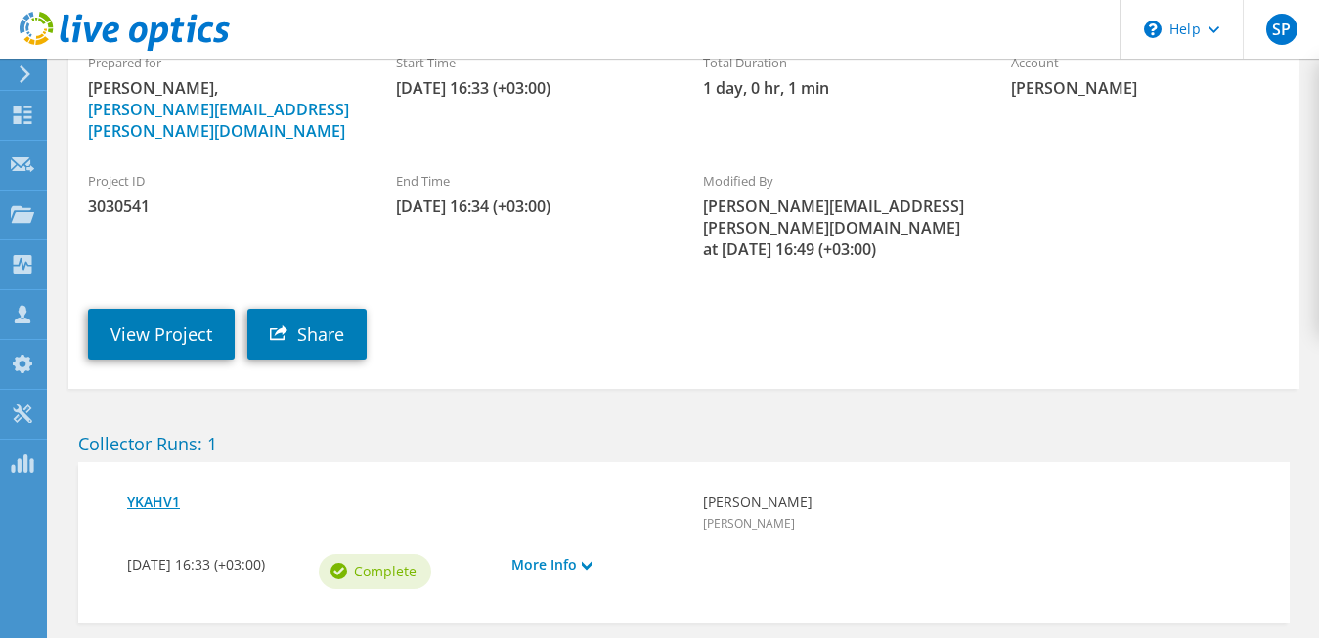
click at [171, 492] on link "YKAHV1" at bounding box center [405, 503] width 556 height 22
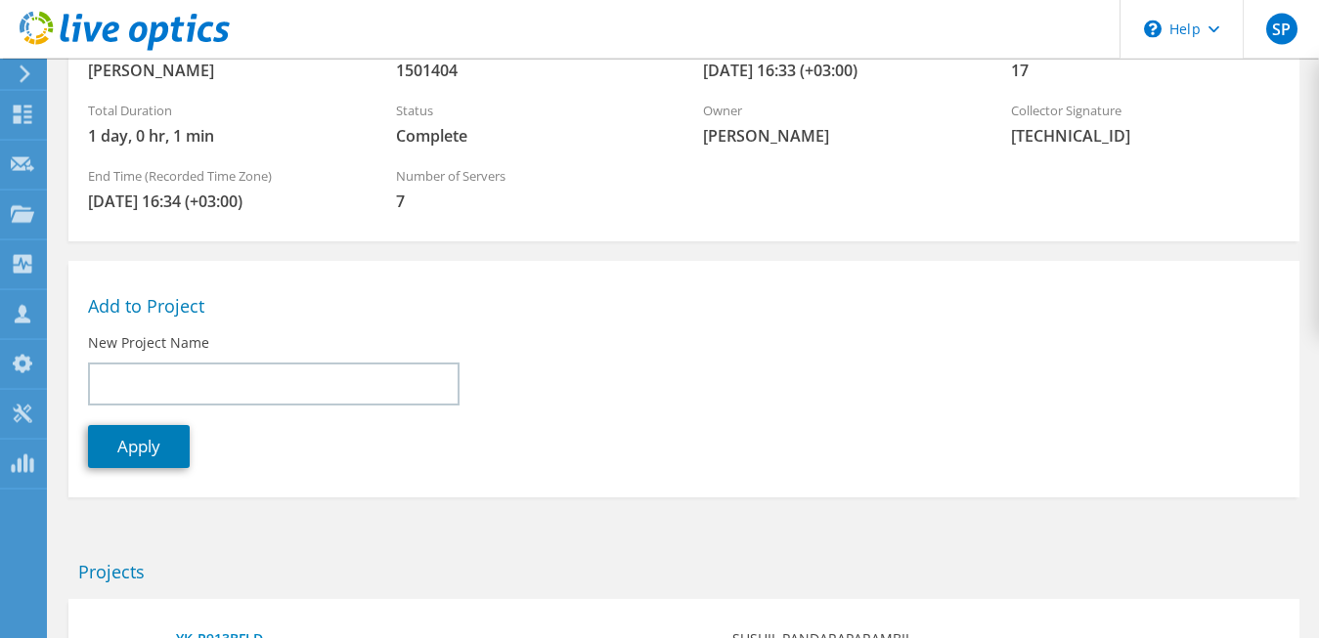
scroll to position [387, 0]
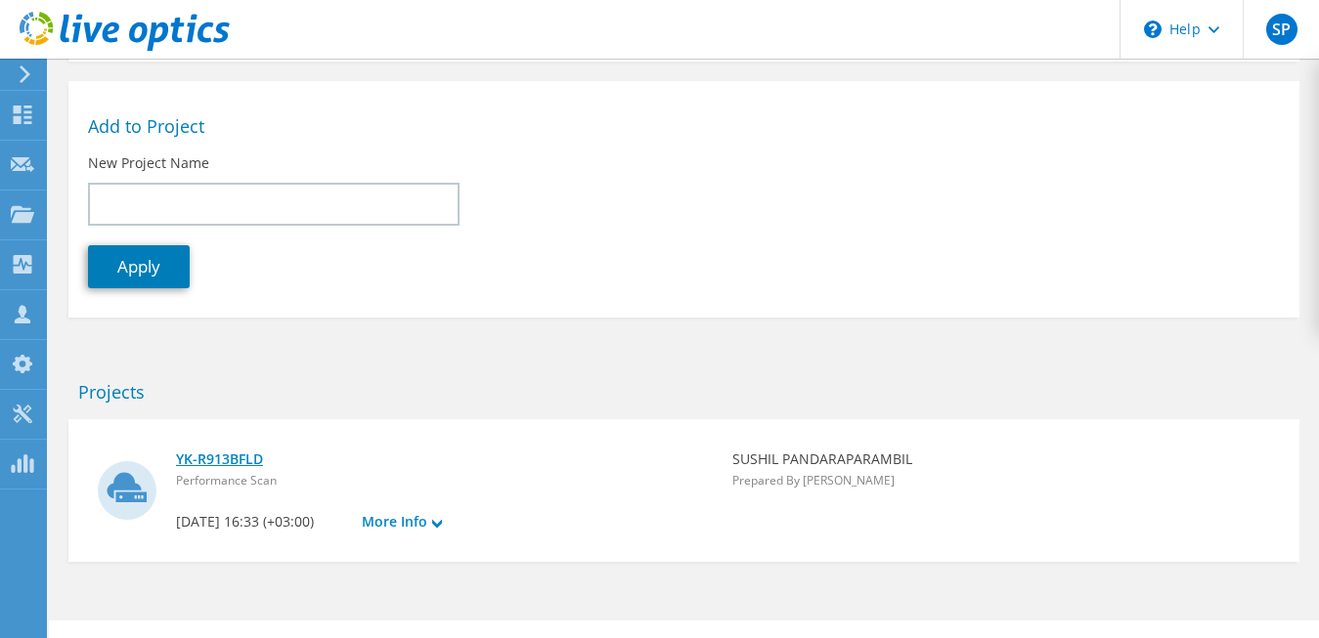
click at [242, 457] on link "YK-R913BFLD" at bounding box center [444, 460] width 537 height 22
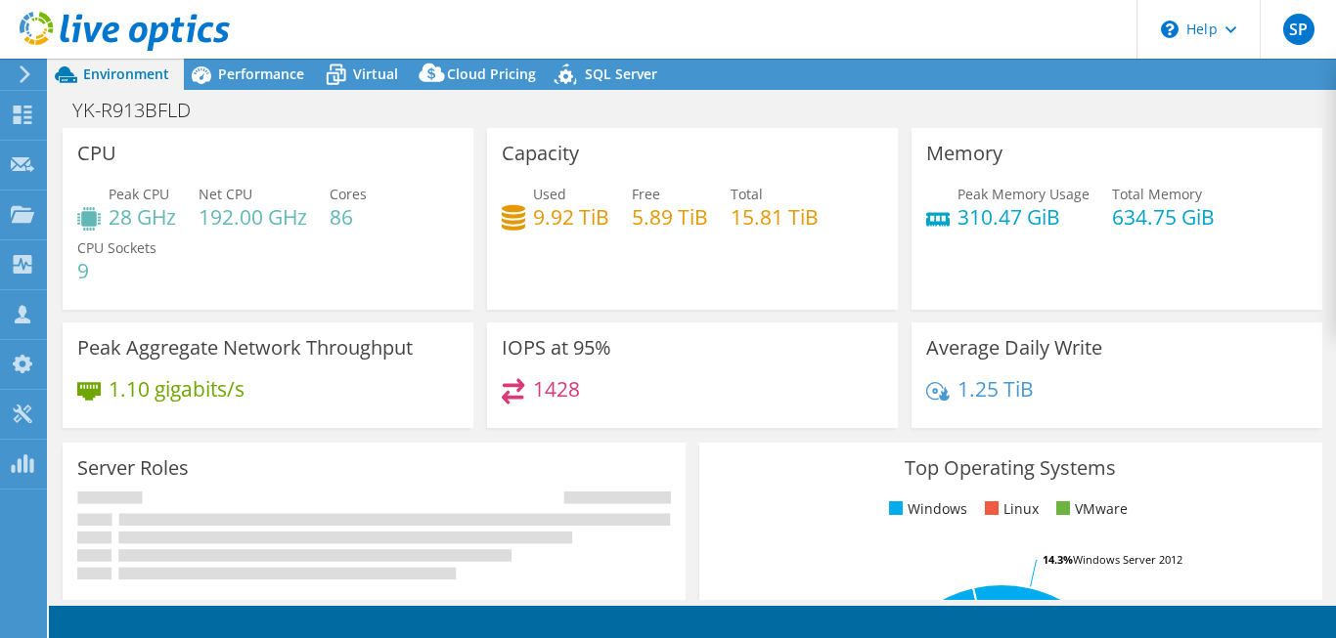
select select "USD"
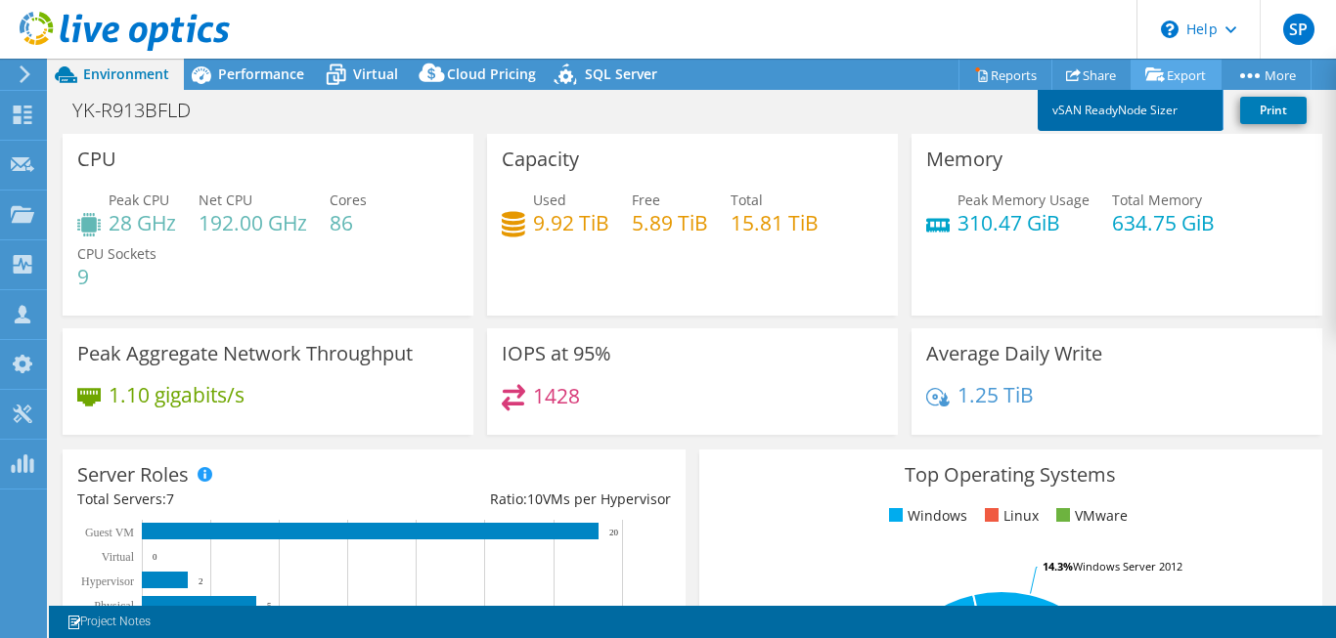
click at [1142, 111] on link "vSAN ReadyNode Sizer" at bounding box center [1130, 110] width 186 height 41
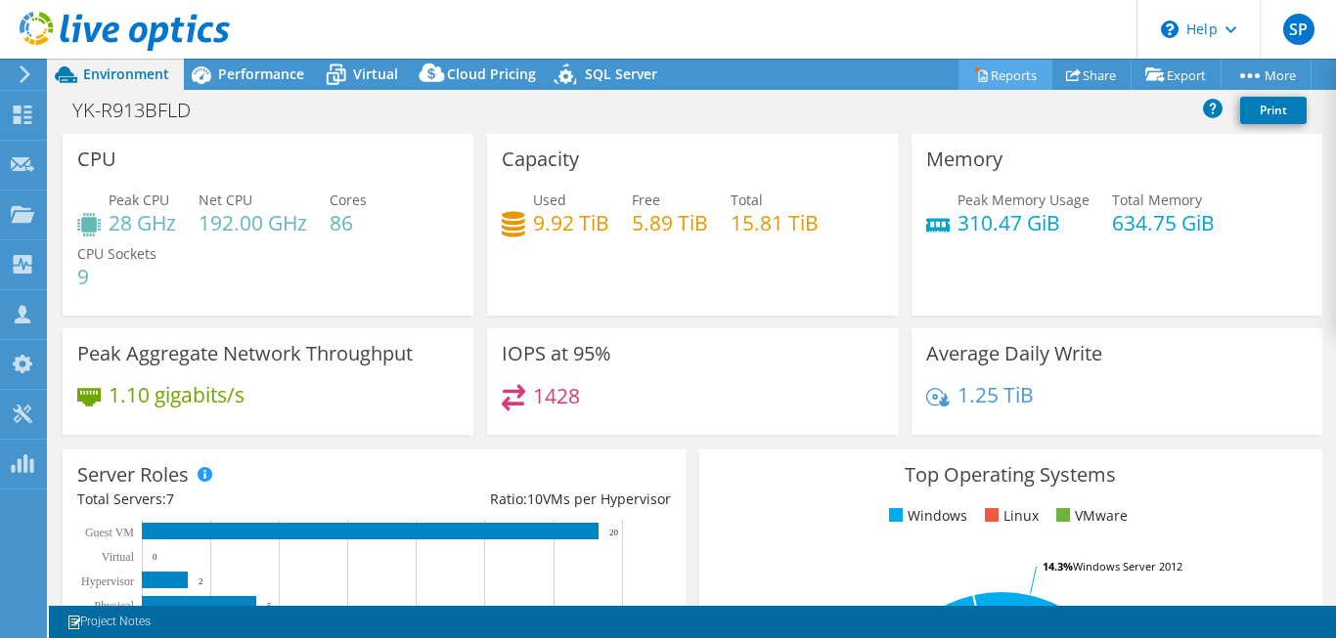
click at [980, 74] on link "Reports" at bounding box center [1005, 75] width 94 height 30
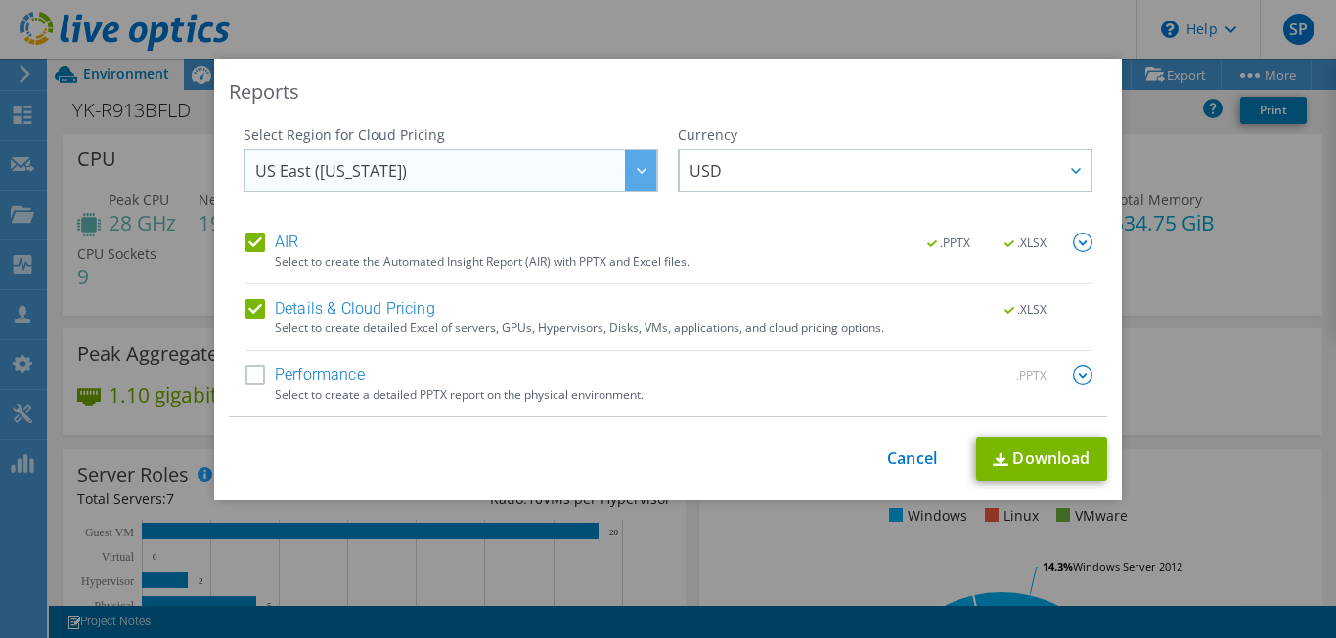
click at [626, 176] on div at bounding box center [640, 171] width 31 height 40
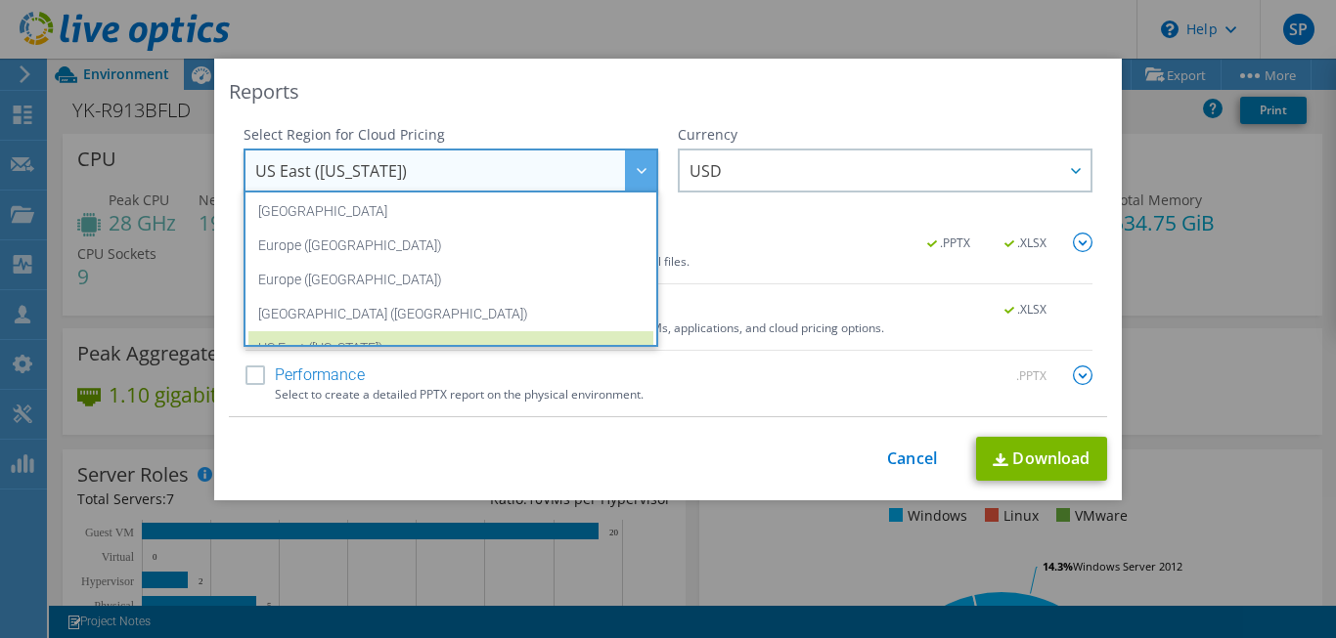
scroll to position [219, 0]
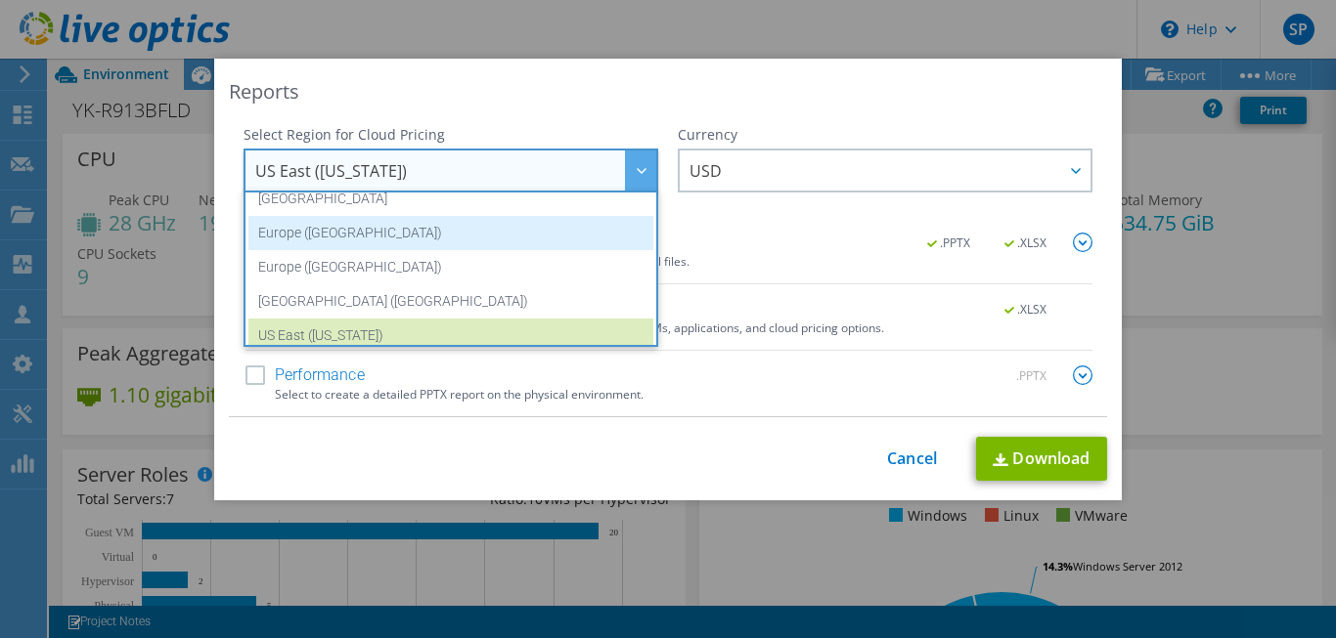
click at [335, 240] on li "Europe (Frankfurt)" at bounding box center [450, 233] width 405 height 34
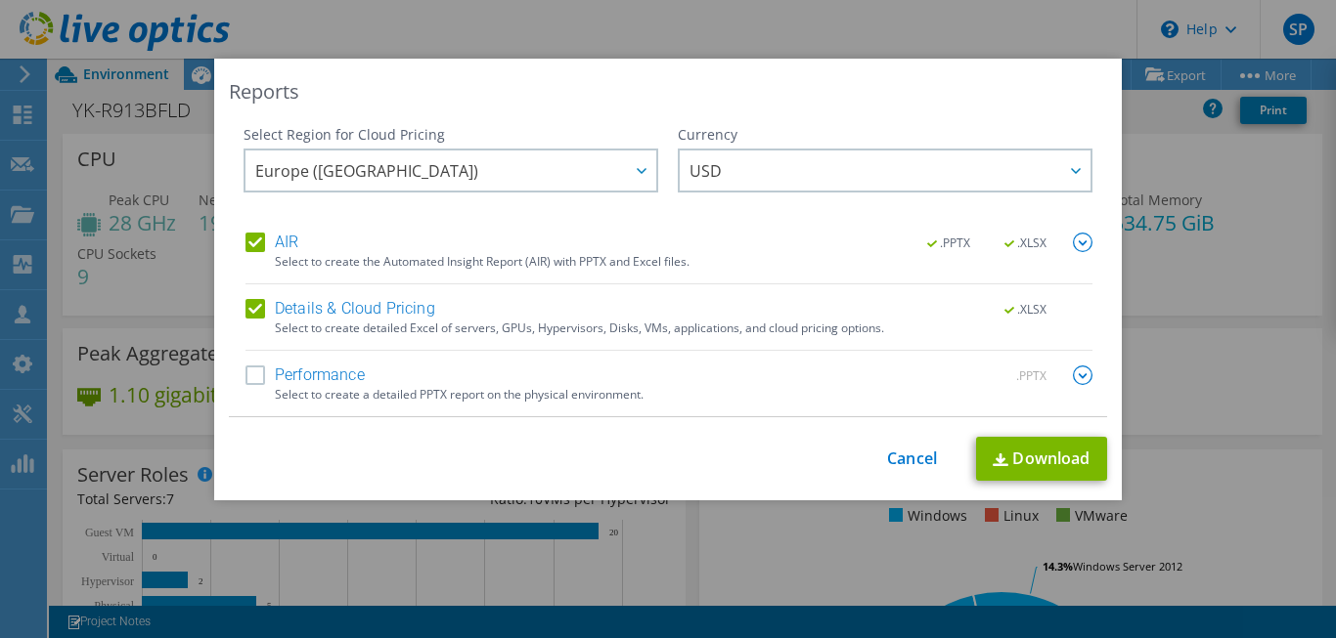
click at [247, 375] on label "Performance" at bounding box center [304, 376] width 119 height 20
click at [0, 0] on input "Performance" at bounding box center [0, 0] width 0 height 0
click at [1027, 456] on link "Download" at bounding box center [1041, 459] width 131 height 44
click at [1251, 241] on div "Reports Select Region for Cloud Pricing Asia Pacific (Hong Kong) Asia Pacific (…" at bounding box center [668, 319] width 1336 height 521
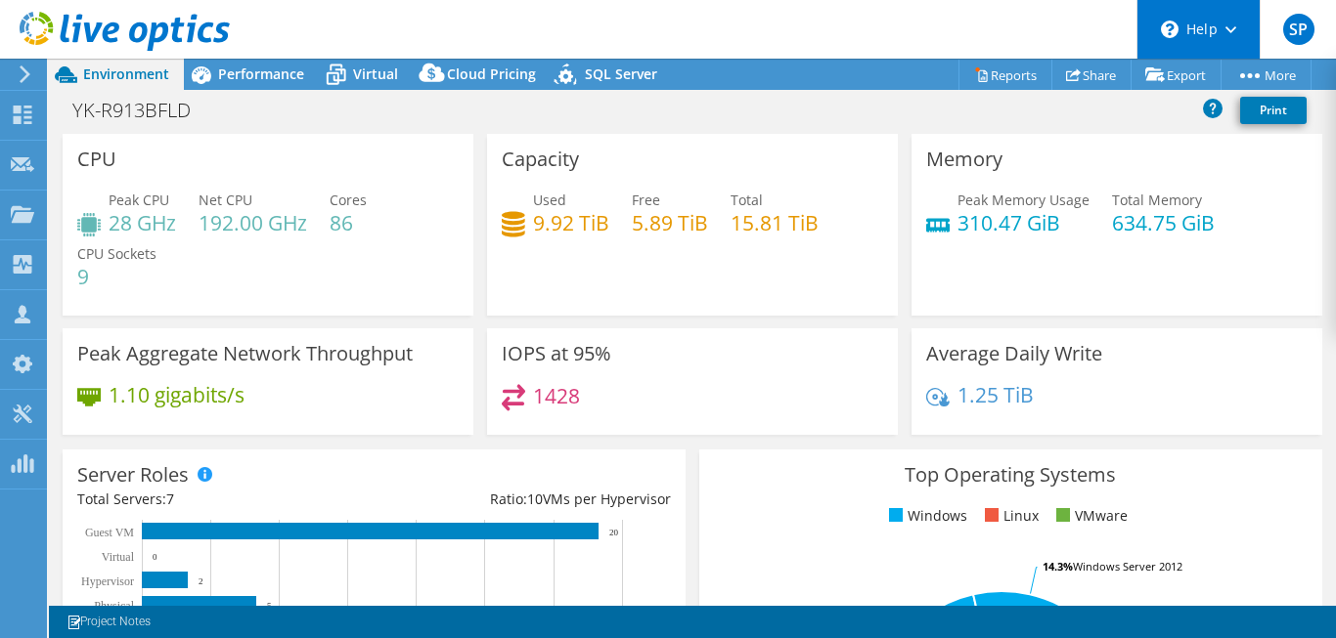
click at [1009, 23] on header "SP Channel Partner SUSHIL PANDARAPARAMBIL sushil@al-dar.biz ALDAR COMPUTERS My …" at bounding box center [668, 29] width 1336 height 59
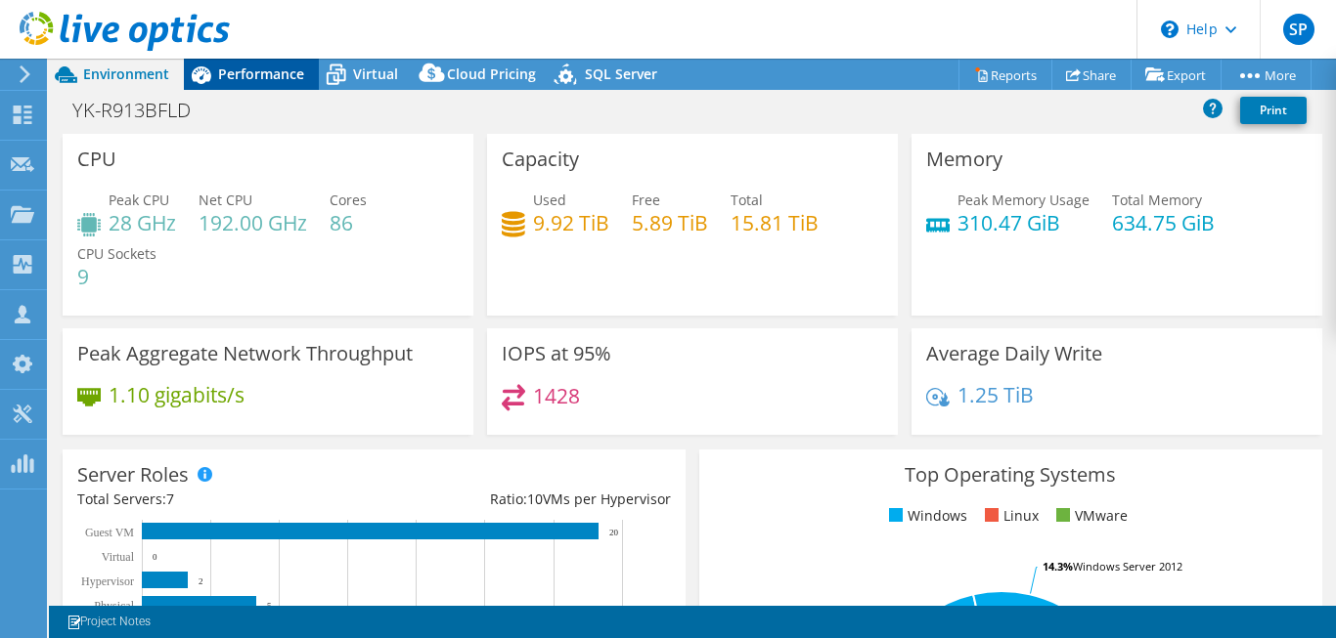
click at [286, 81] on span "Performance" at bounding box center [261, 74] width 86 height 19
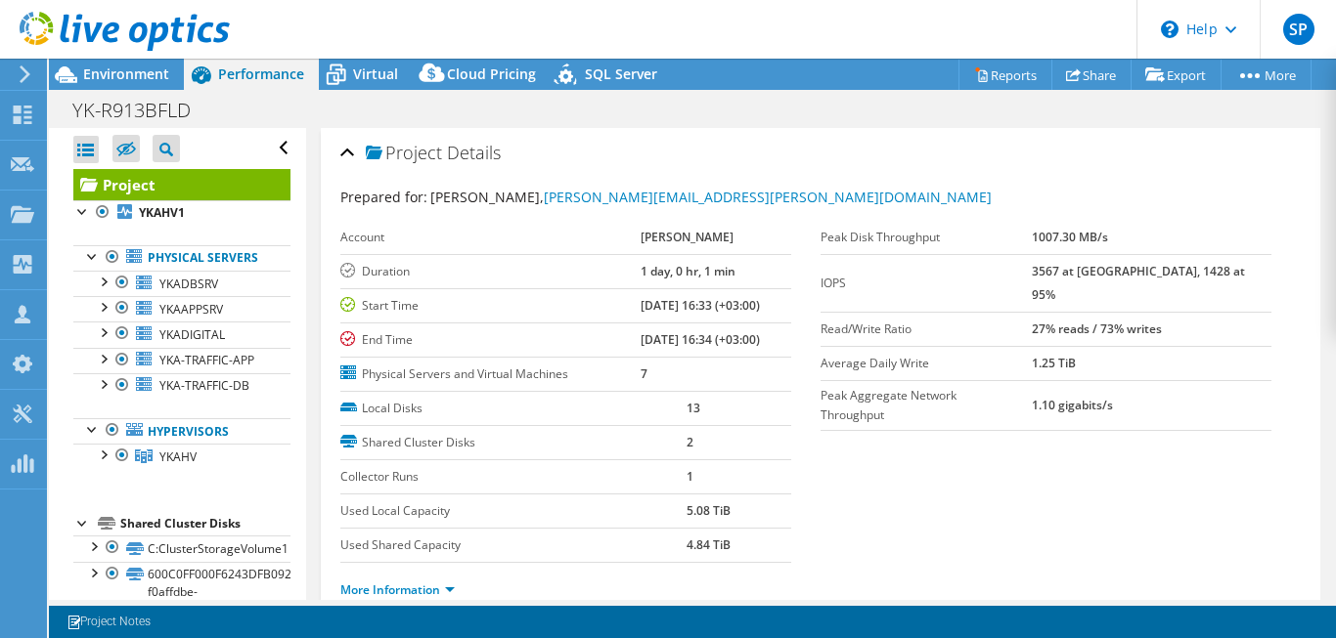
scroll to position [64, 0]
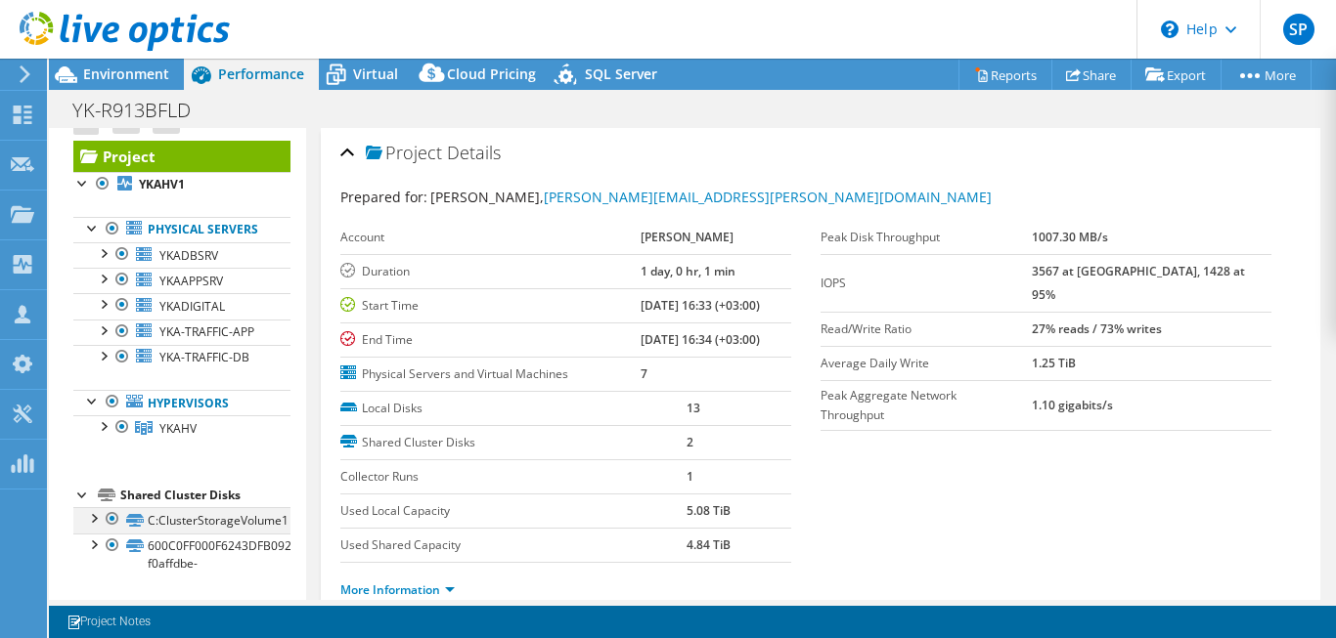
click at [90, 519] on div at bounding box center [93, 517] width 20 height 20
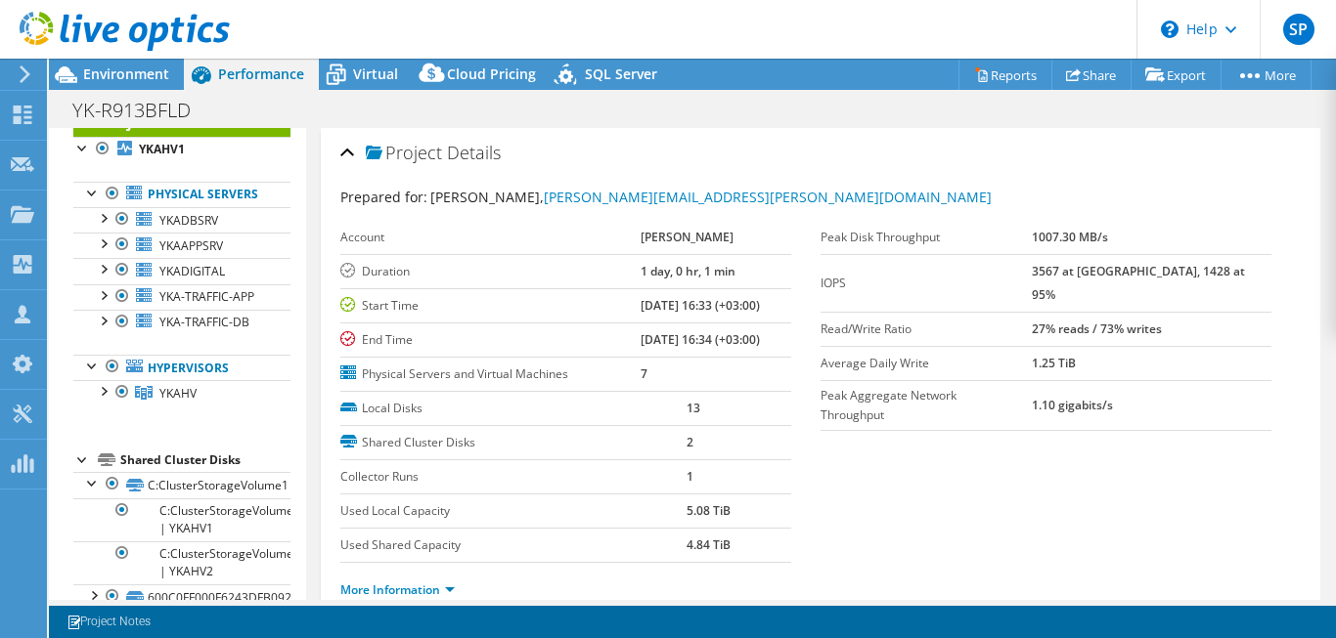
click at [1039, 172] on div "Project Details" at bounding box center [820, 154] width 960 height 42
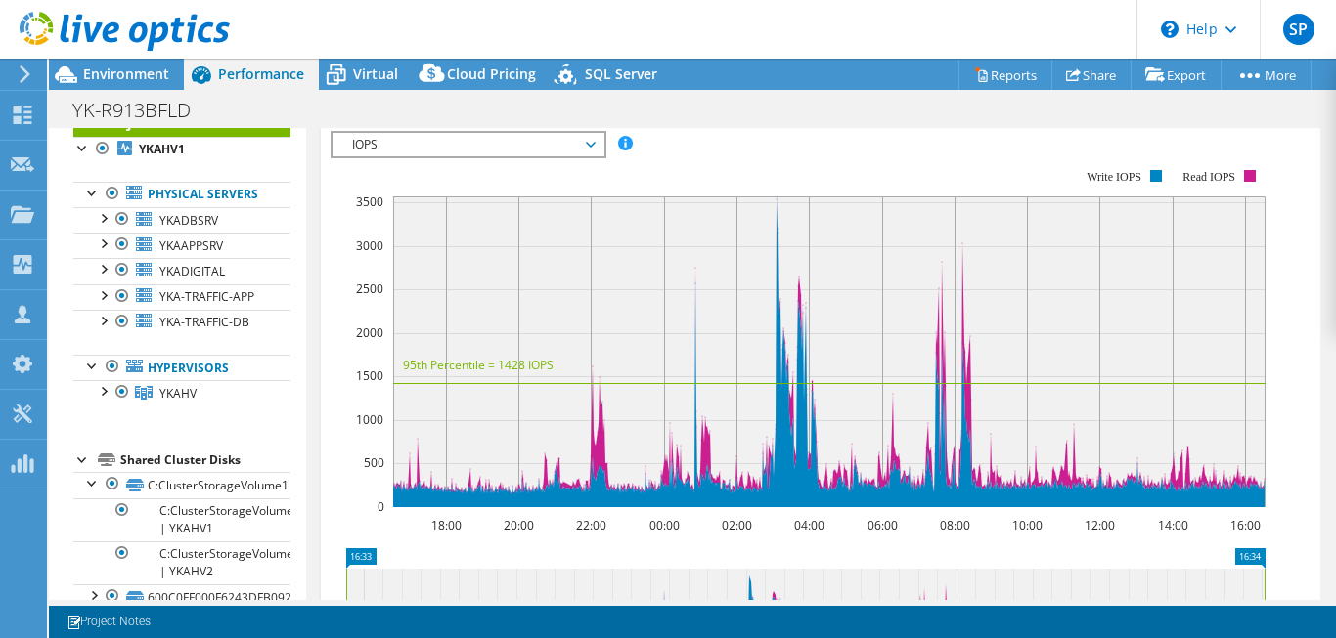
scroll to position [65, 0]
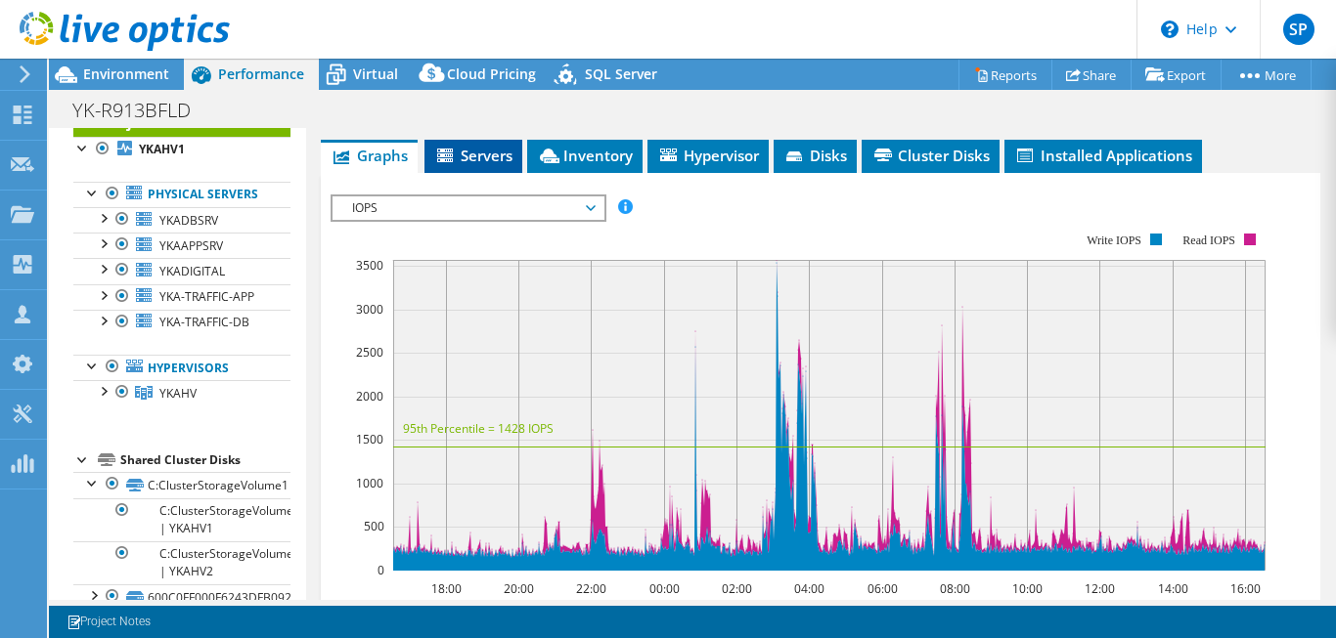
click at [468, 150] on span "Servers" at bounding box center [473, 156] width 78 height 20
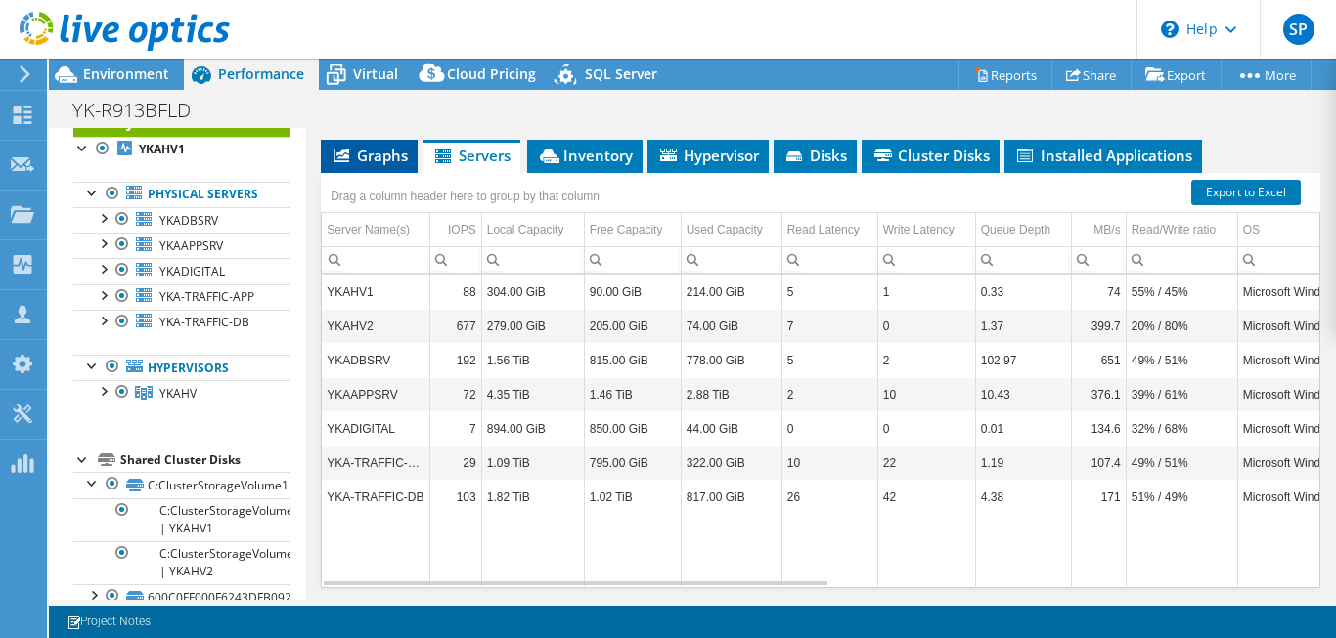
click at [392, 154] on span "Graphs" at bounding box center [368, 156] width 77 height 20
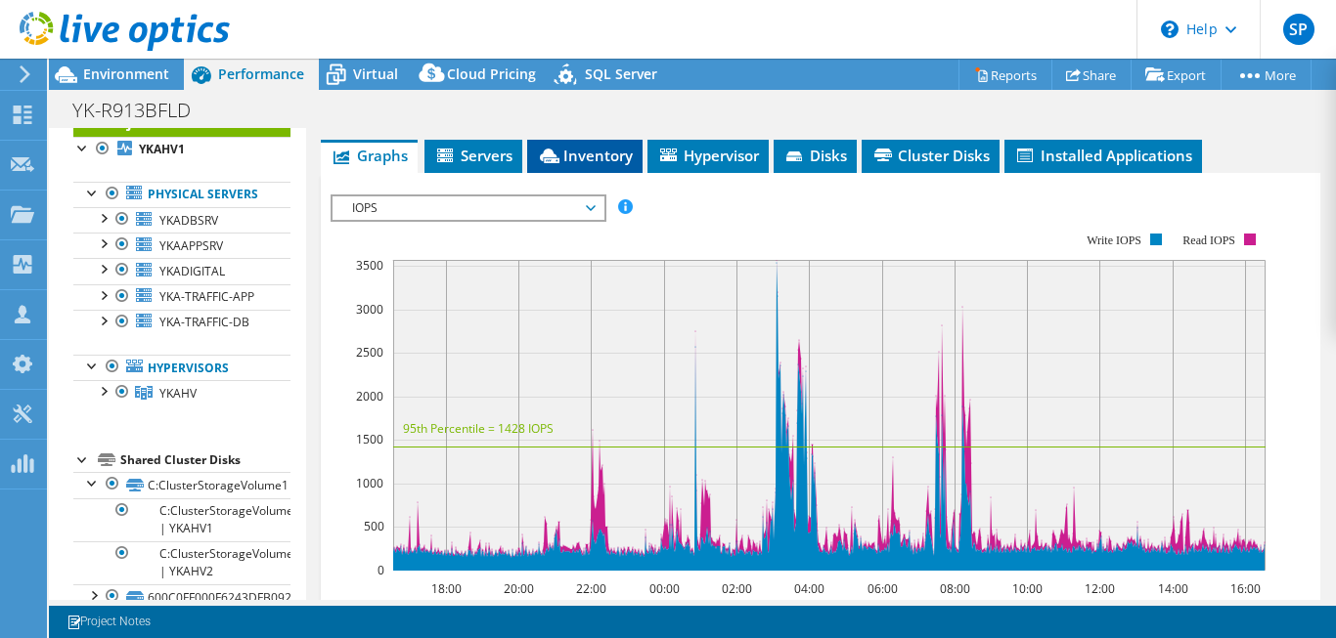
click at [554, 154] on icon at bounding box center [550, 156] width 20 height 15
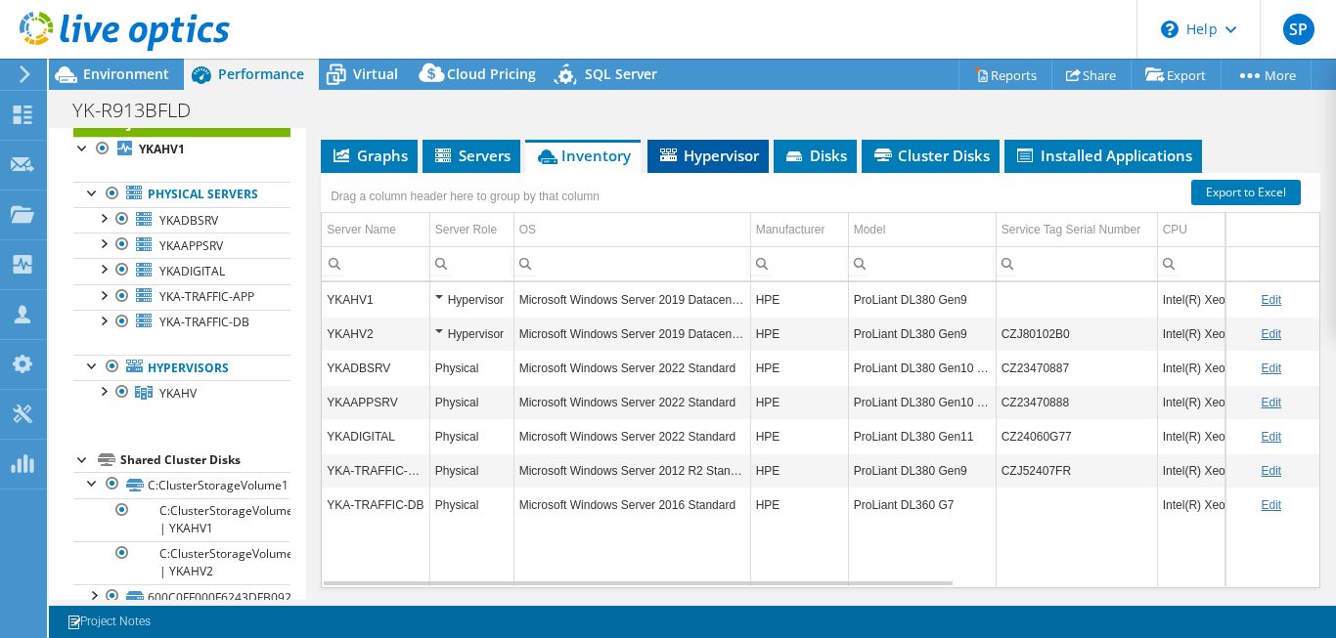
click at [726, 160] on span "Hypervisor" at bounding box center [708, 156] width 102 height 20
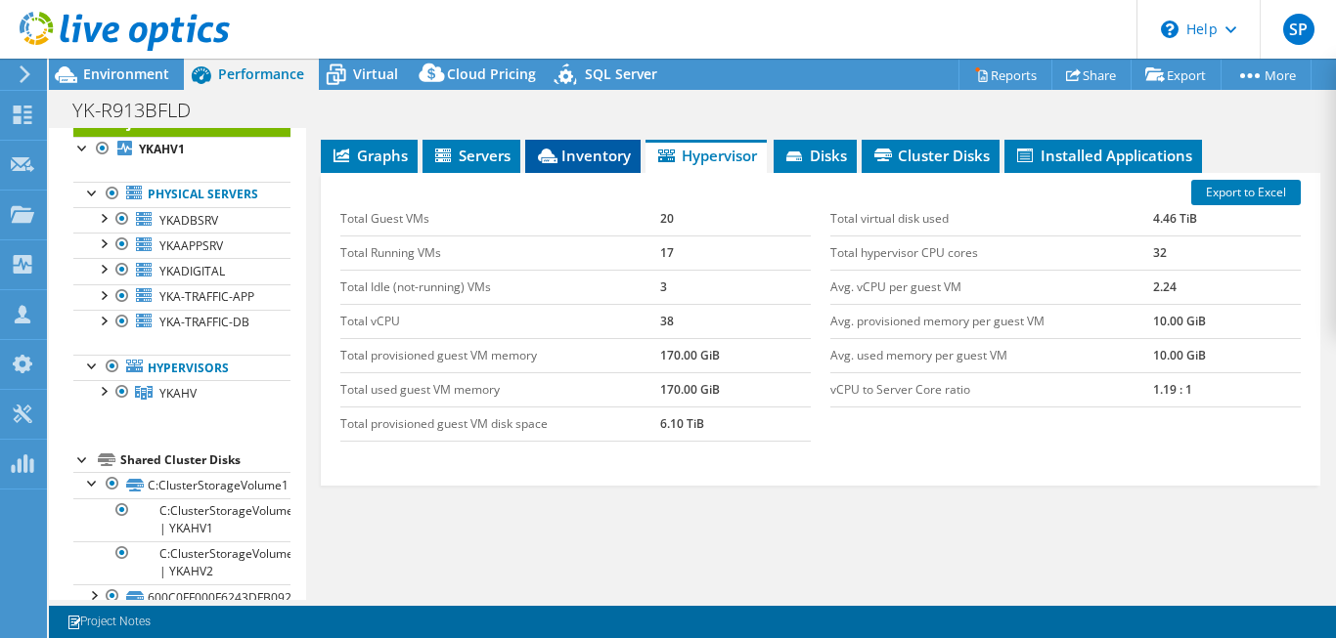
click at [614, 157] on span "Inventory" at bounding box center [583, 156] width 96 height 20
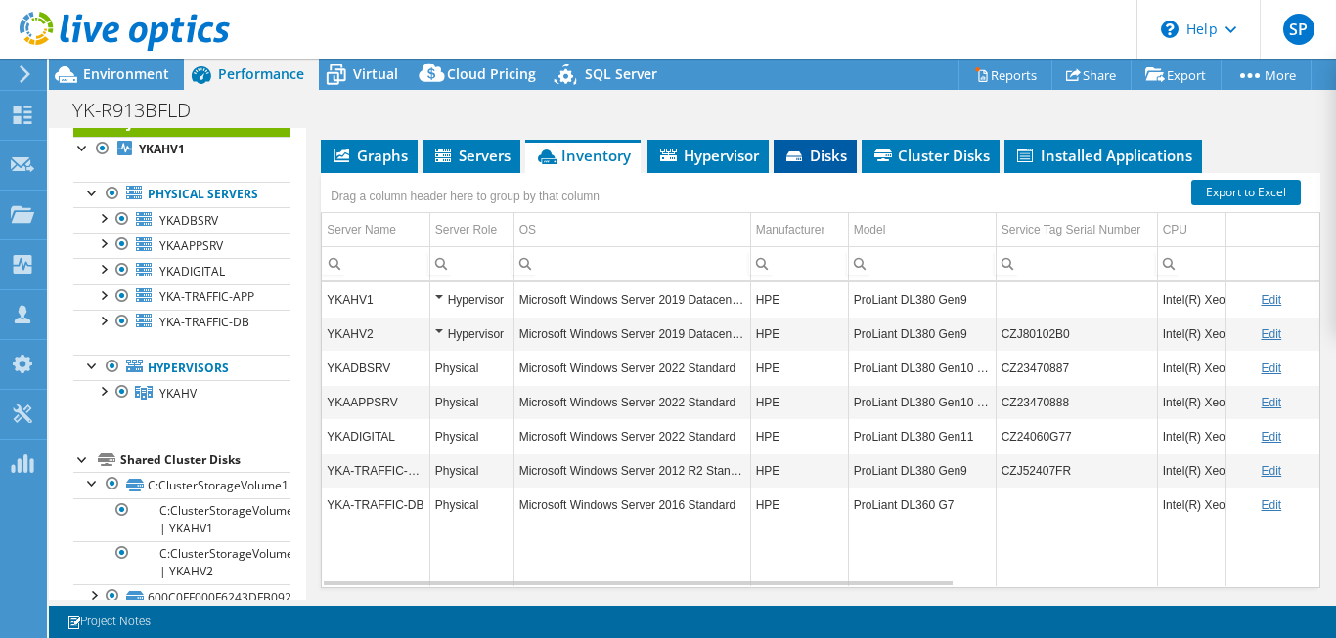
click at [822, 155] on span "Disks" at bounding box center [815, 156] width 64 height 20
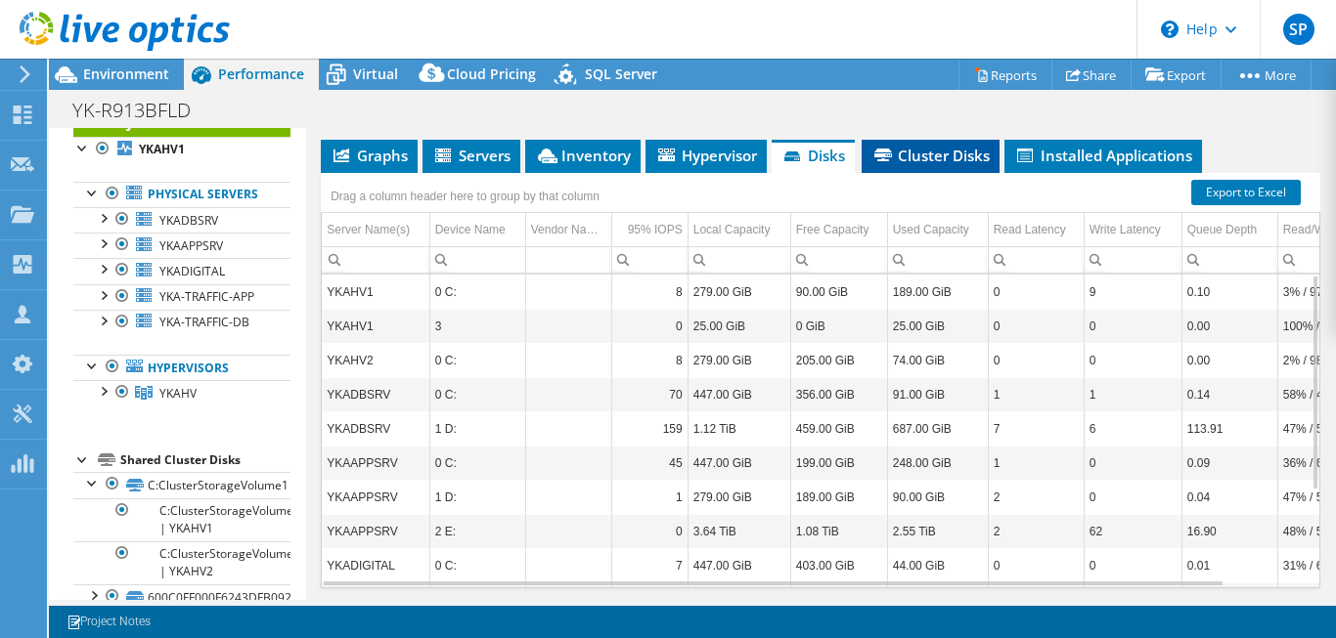
click at [959, 168] on li "Cluster Disks" at bounding box center [930, 156] width 138 height 33
